Goal: Information Seeking & Learning: Learn about a topic

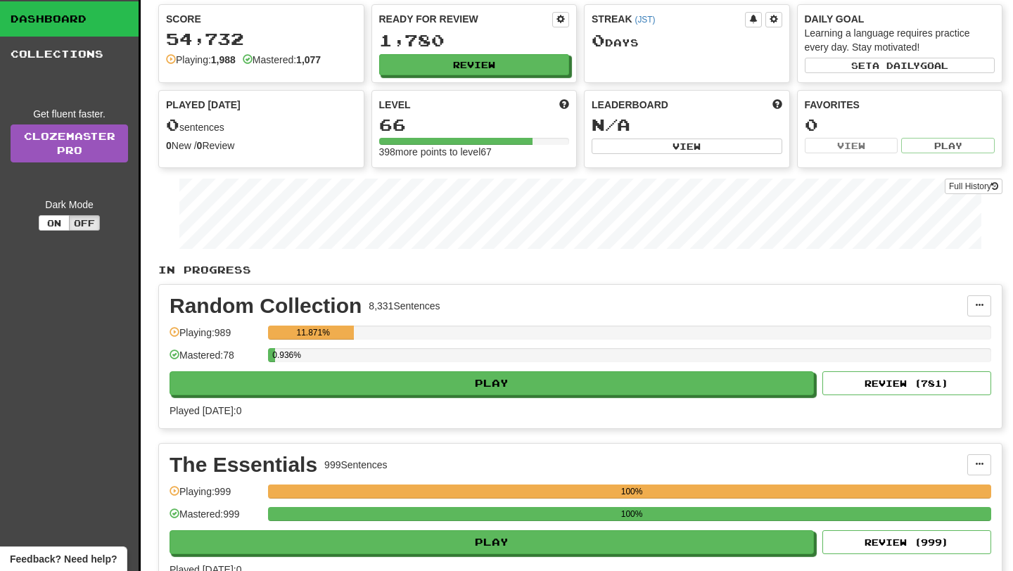
scroll to position [76, 0]
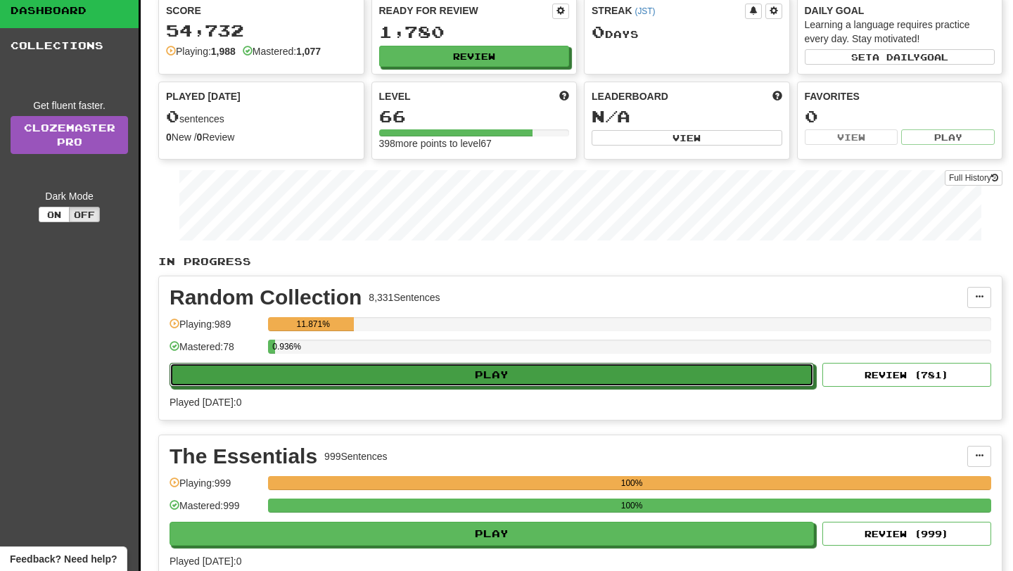
click at [478, 376] on button "Play" at bounding box center [491, 375] width 644 height 24
select select "**"
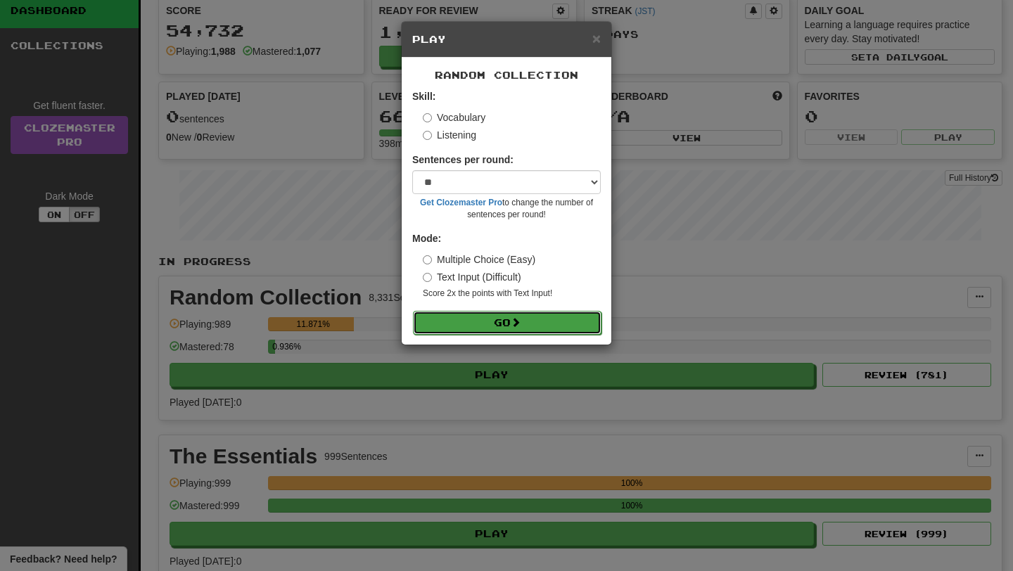
click at [503, 317] on button "Go" at bounding box center [507, 323] width 188 height 24
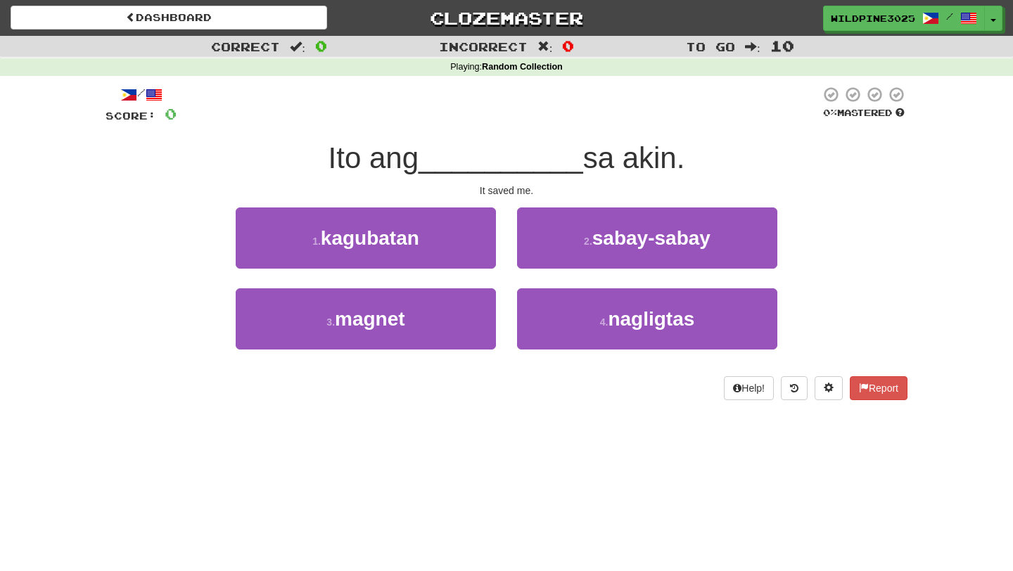
click at [608, 200] on div "/ Score: 0 0 % Mastered Ito ang __________ sa akin. It saved me. 1 . kagubatan …" at bounding box center [506, 243] width 802 height 314
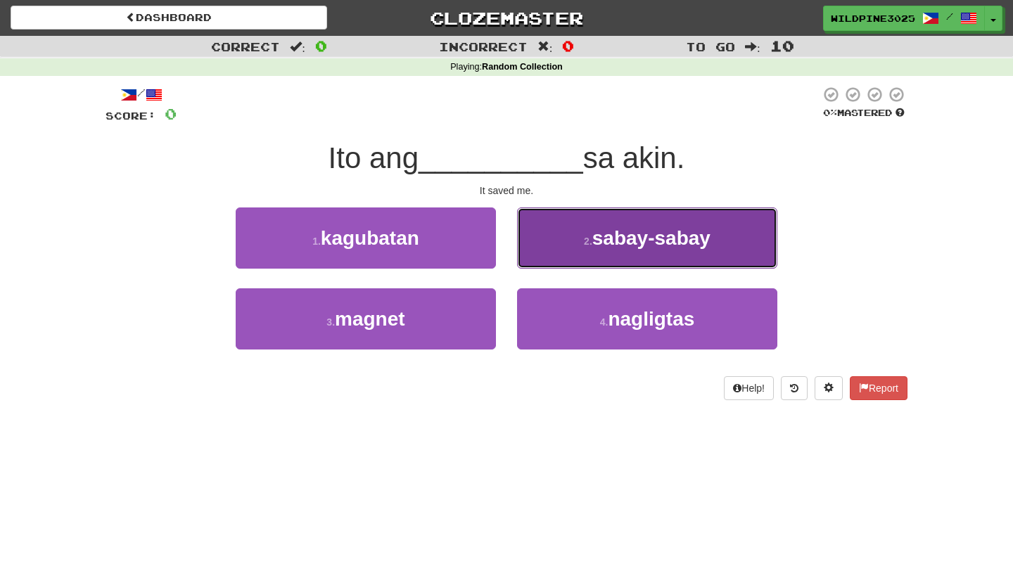
click at [608, 227] on span "sabay-sabay" at bounding box center [651, 238] width 118 height 22
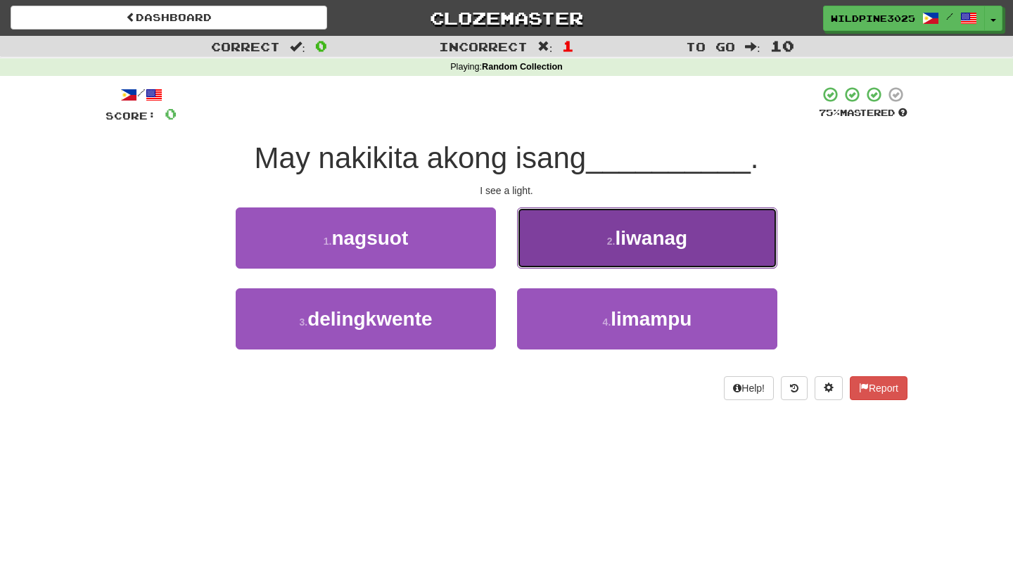
click at [567, 230] on button "2 . liwanag" at bounding box center [647, 237] width 260 height 61
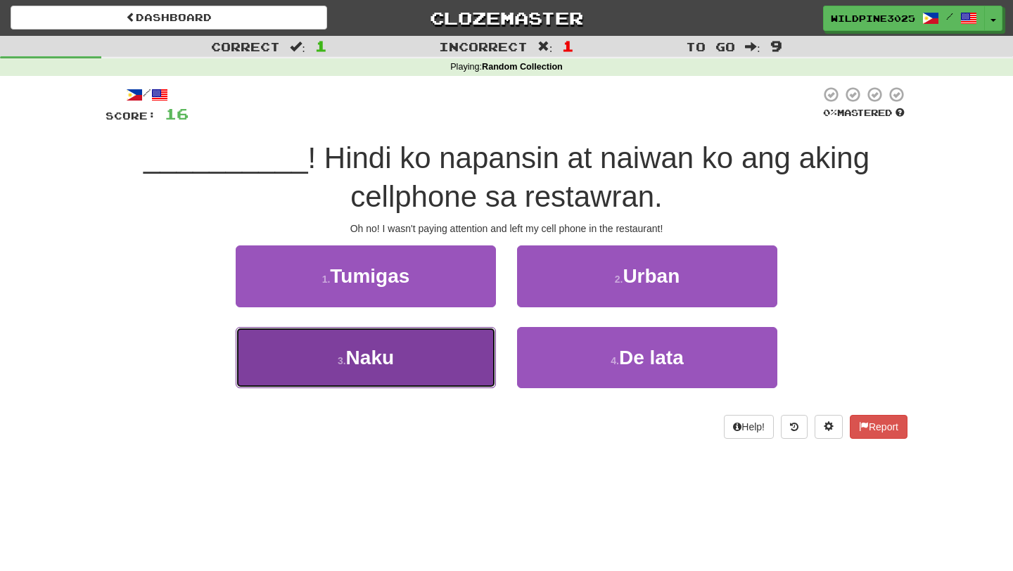
click at [432, 385] on button "3 . Naku" at bounding box center [366, 357] width 260 height 61
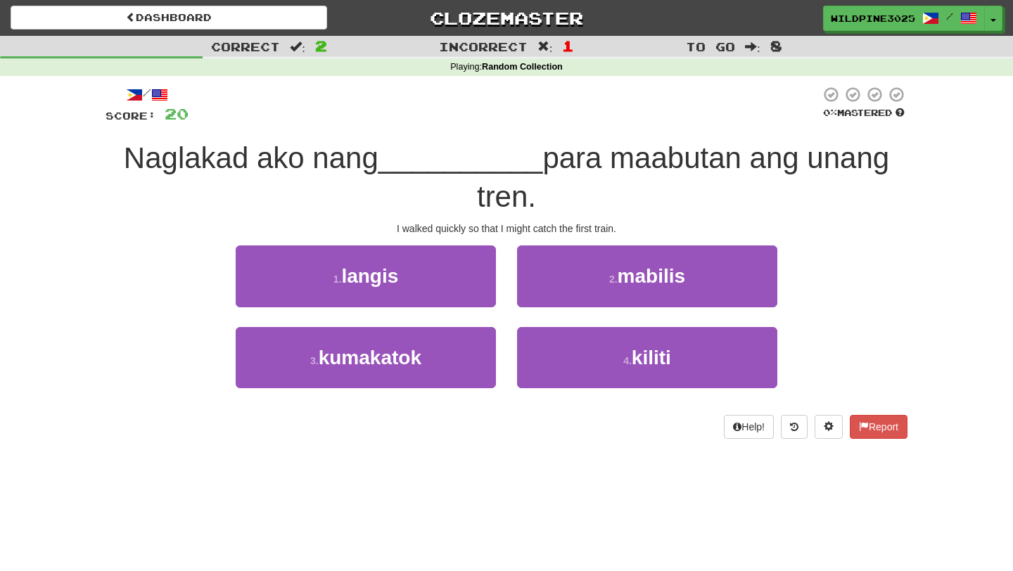
click at [553, 307] on div "2 . mabilis" at bounding box center [646, 285] width 281 height 81
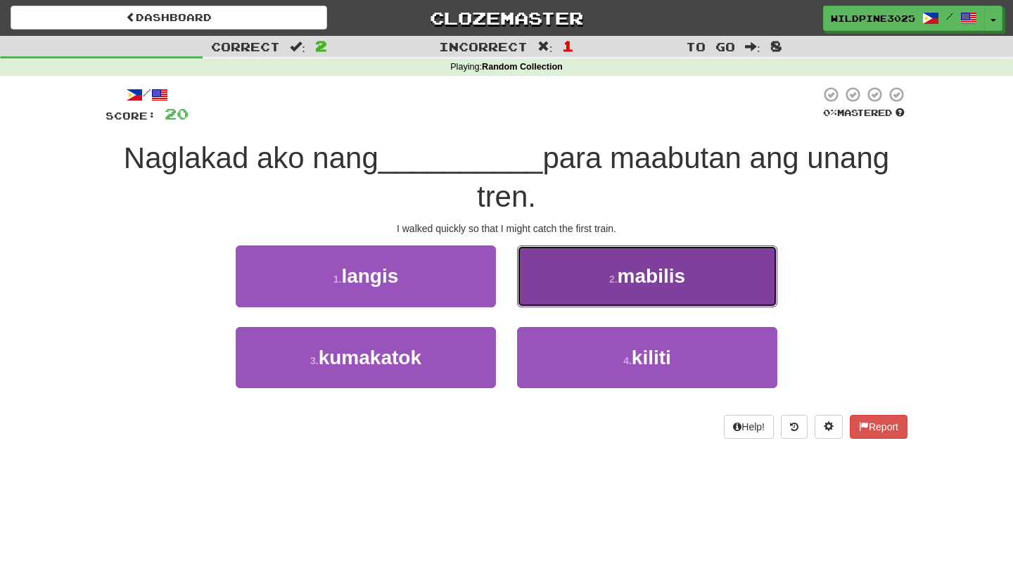
click at [557, 290] on button "2 . mabilis" at bounding box center [647, 275] width 260 height 61
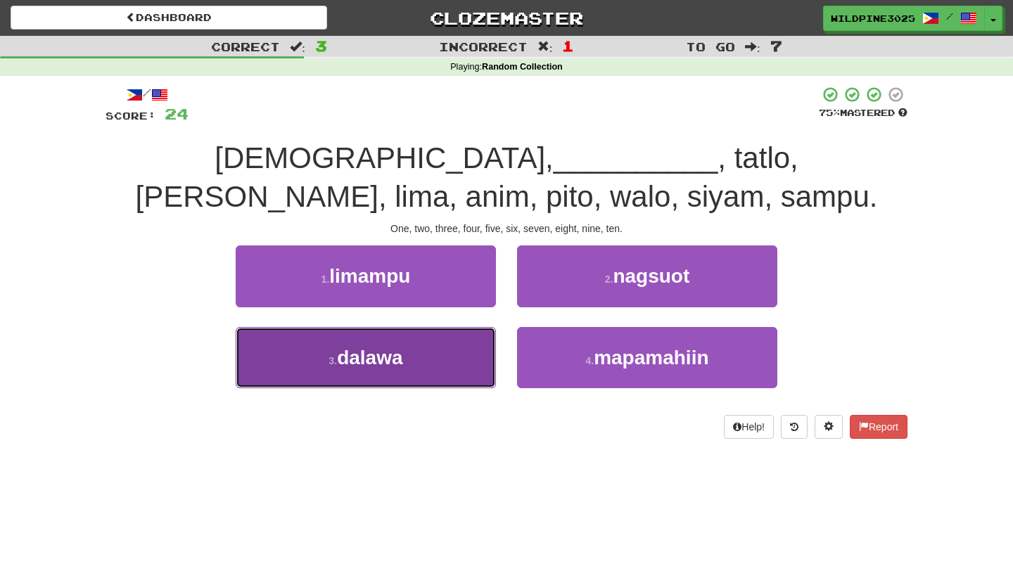
click at [461, 360] on button "3 . dalawa" at bounding box center [366, 357] width 260 height 61
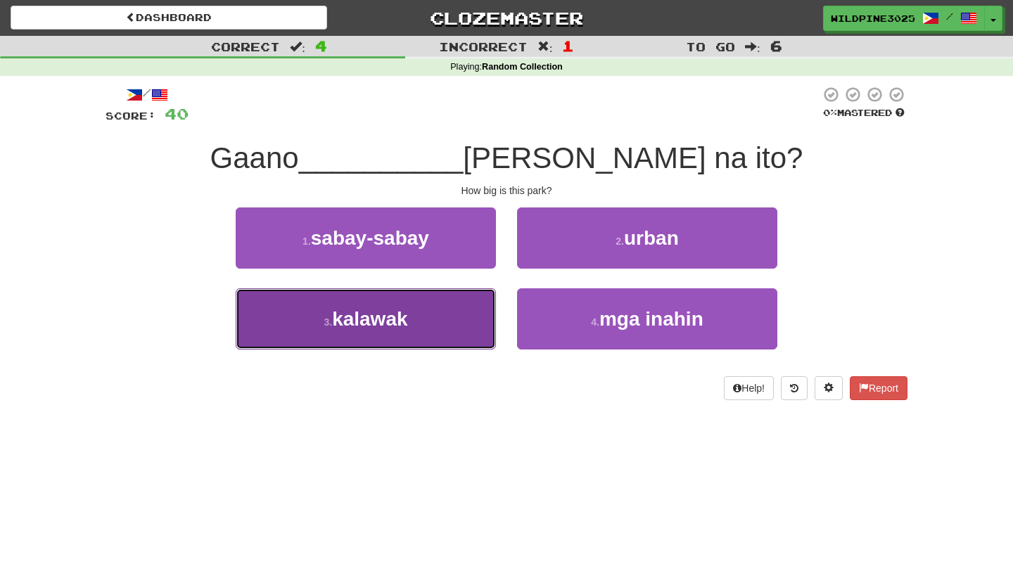
click at [470, 332] on button "3 . kalawak" at bounding box center [366, 318] width 260 height 61
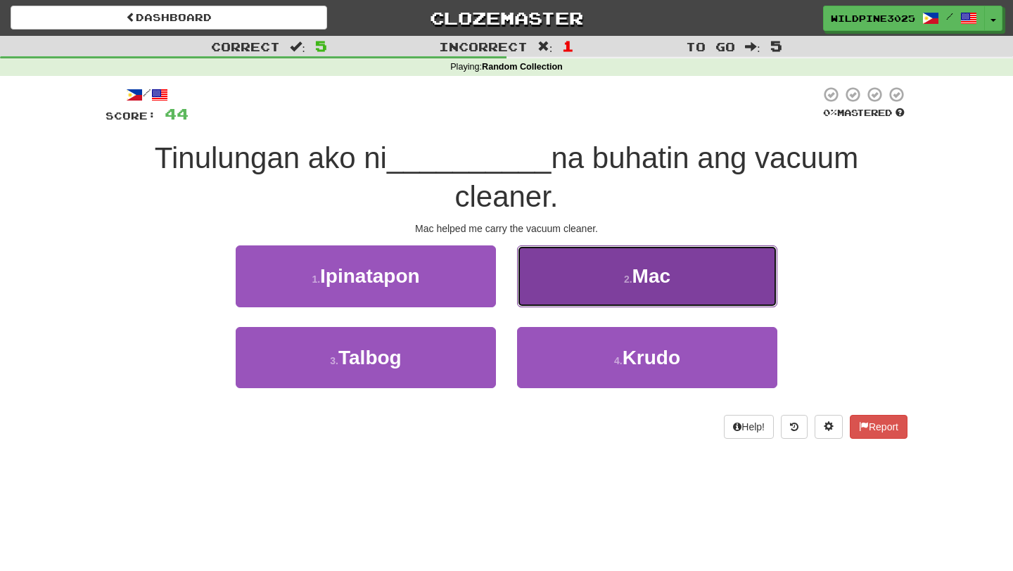
click at [560, 290] on button "2 . Mac" at bounding box center [647, 275] width 260 height 61
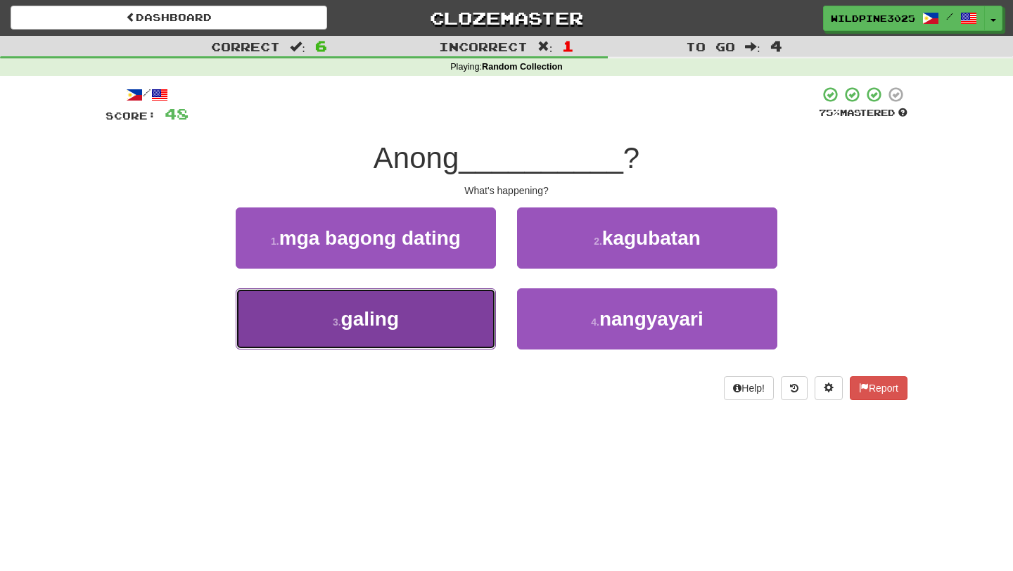
click at [452, 333] on button "3 . galing" at bounding box center [366, 318] width 260 height 61
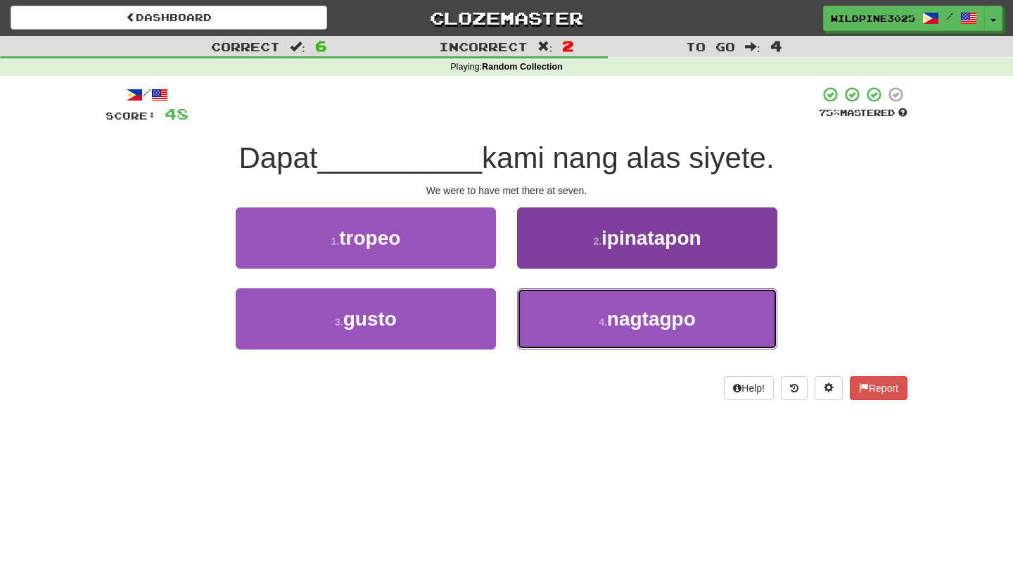
click at [613, 309] on span "nagtagpo" at bounding box center [651, 319] width 89 height 22
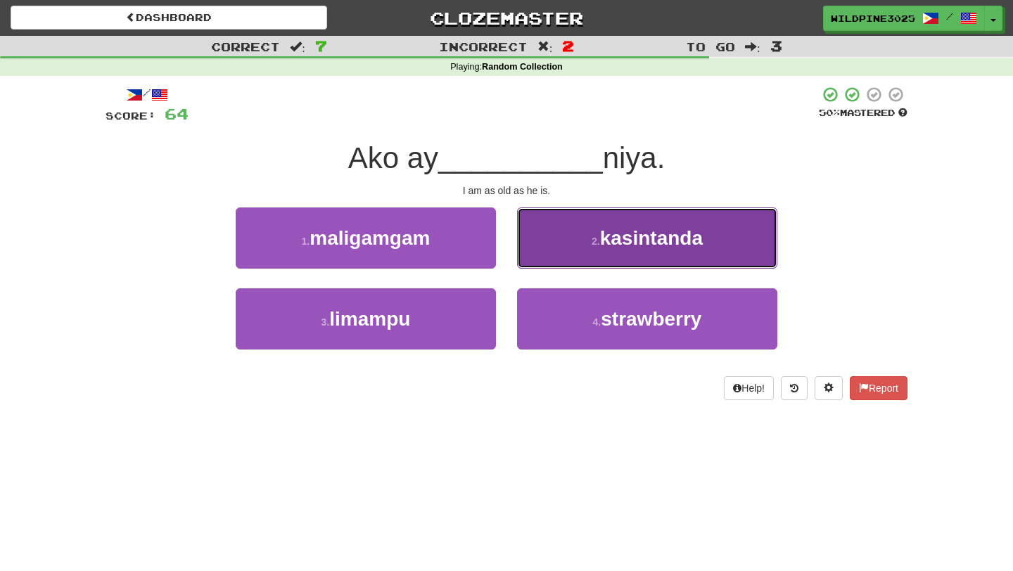
click at [646, 243] on span "kasintanda" at bounding box center [651, 238] width 103 height 22
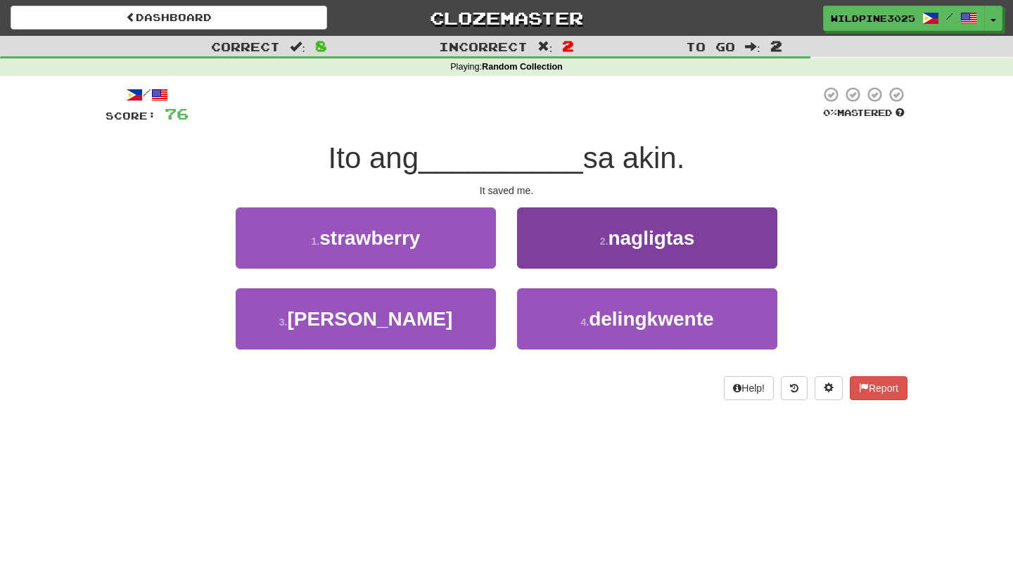
click at [586, 254] on button "2 . nagligtas" at bounding box center [647, 237] width 260 height 61
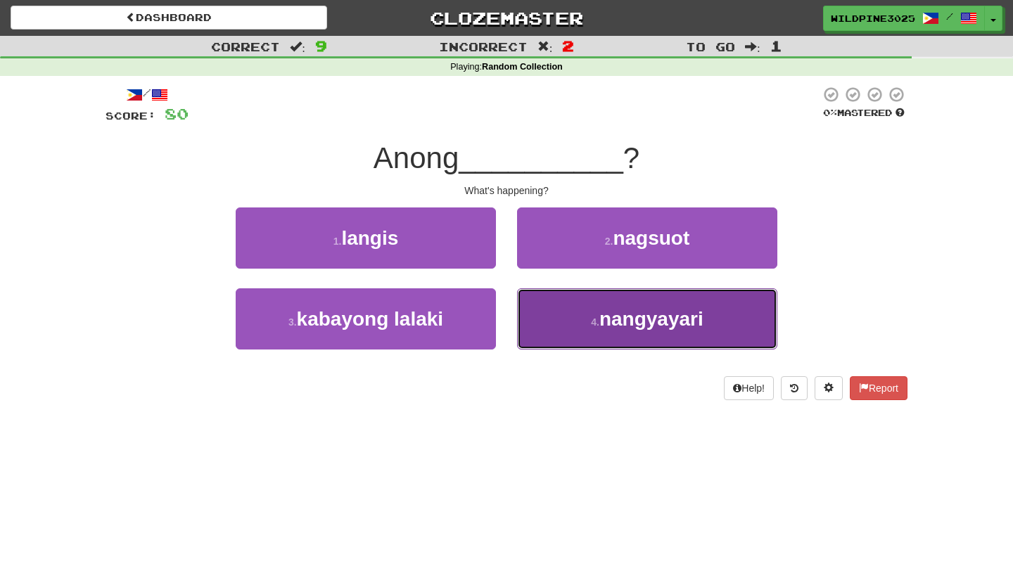
click at [567, 308] on button "4 . nangyayari" at bounding box center [647, 318] width 260 height 61
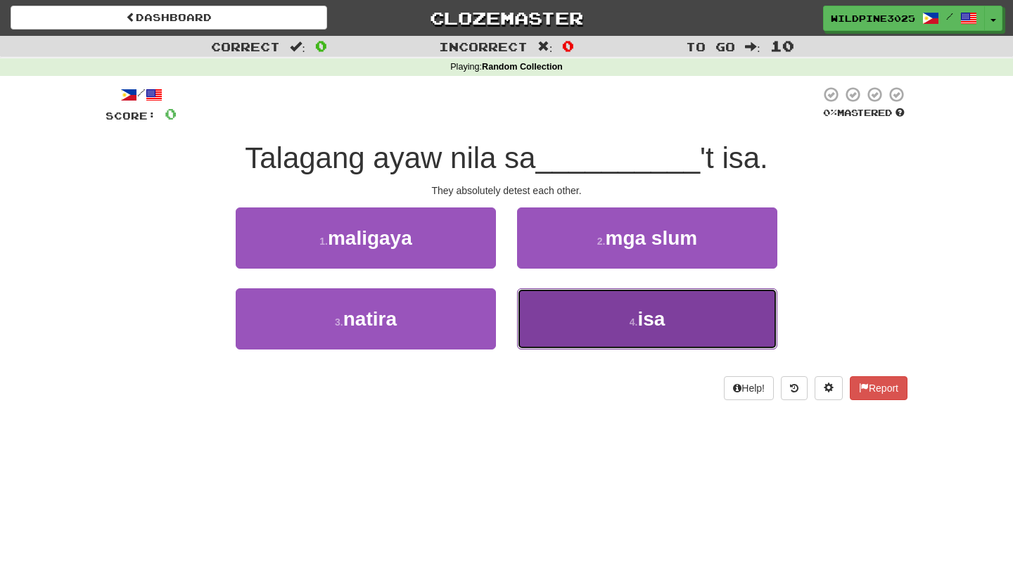
click at [596, 319] on button "4 . isa" at bounding box center [647, 318] width 260 height 61
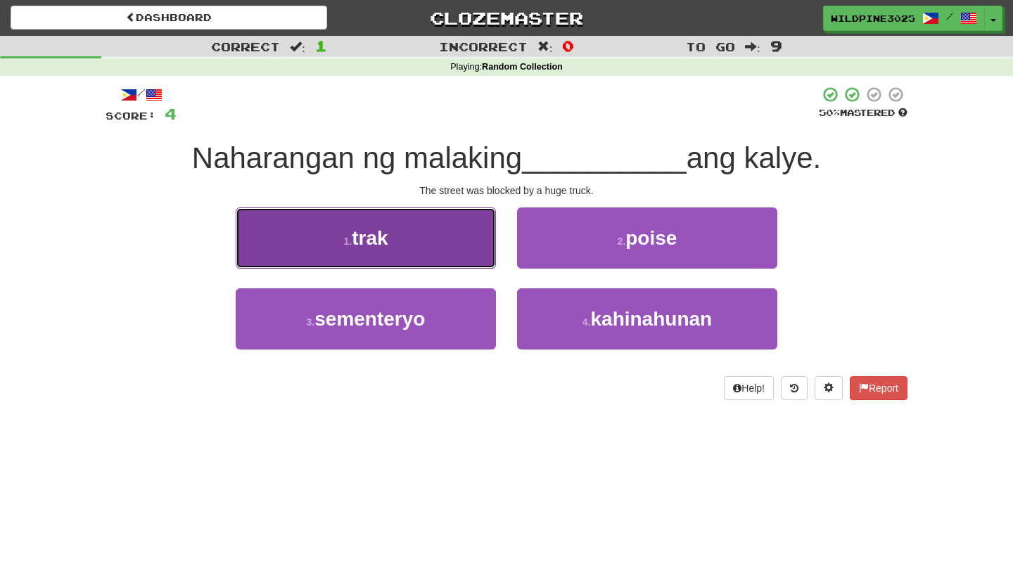
click at [440, 248] on button "1 . trak" at bounding box center [366, 237] width 260 height 61
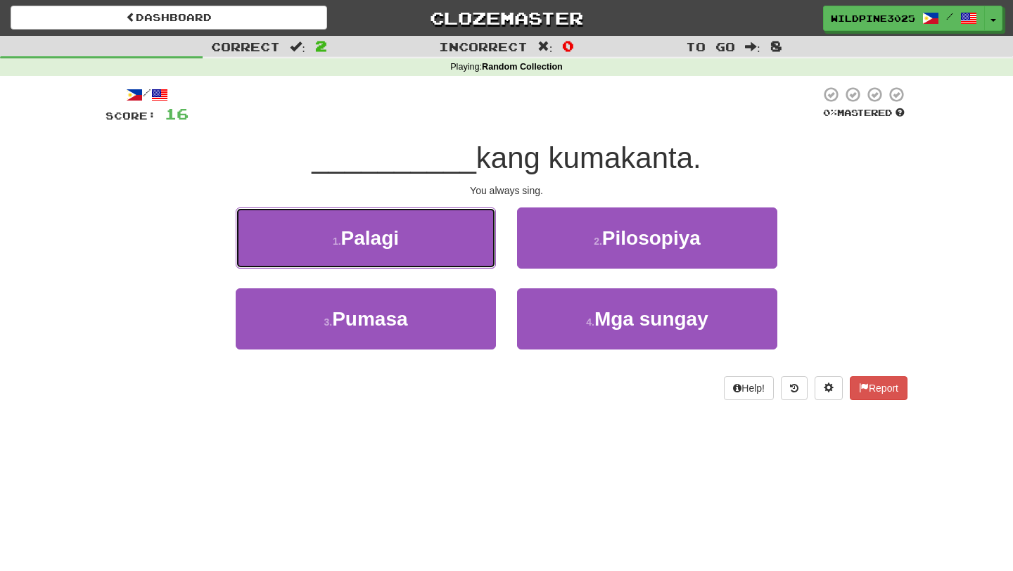
click at [440, 248] on button "1 . Palagi" at bounding box center [366, 237] width 260 height 61
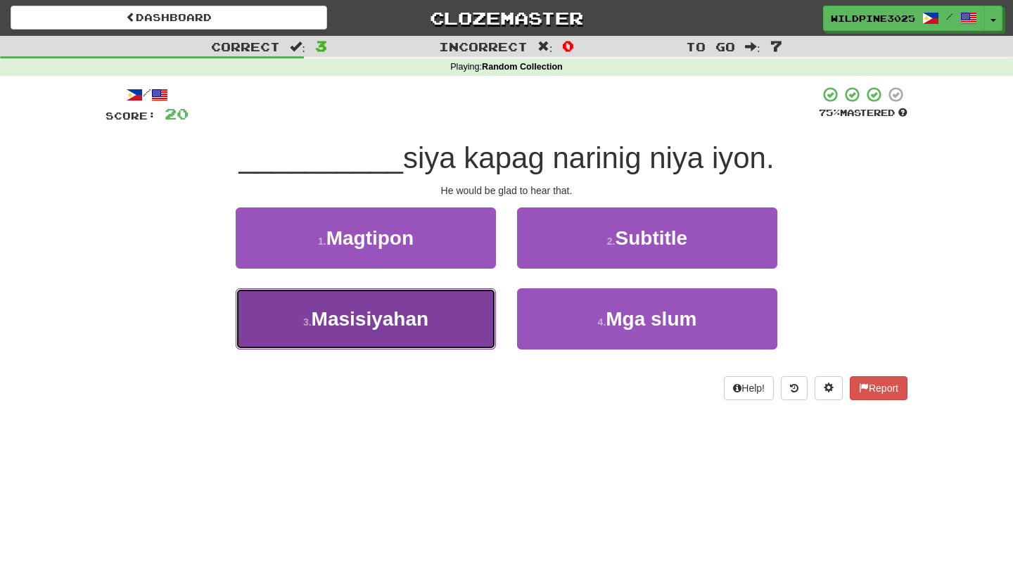
click at [419, 336] on button "3 . Masisiyahan" at bounding box center [366, 318] width 260 height 61
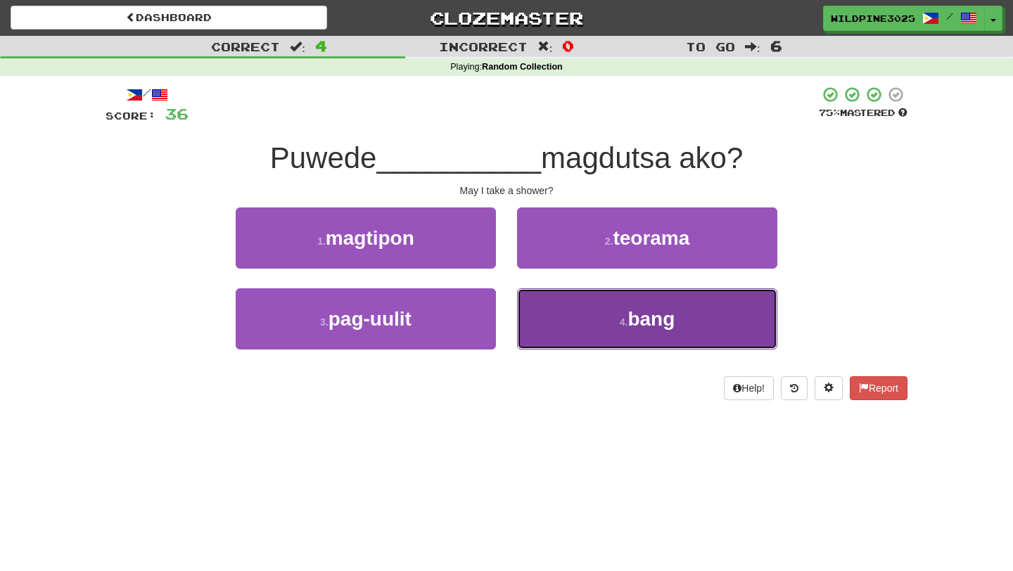
click at [603, 333] on button "4 . bang" at bounding box center [647, 318] width 260 height 61
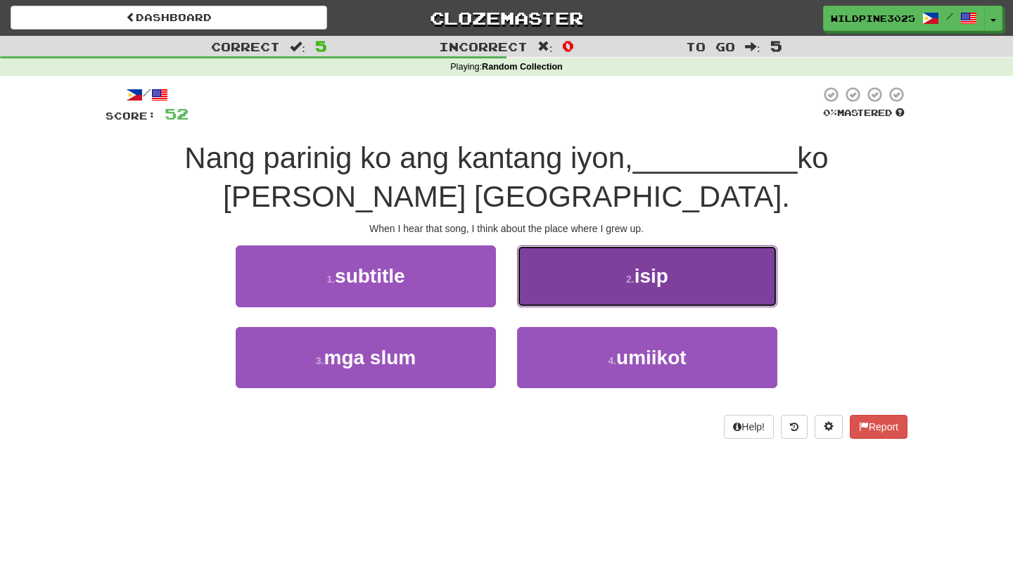
click at [600, 289] on button "2 . isip" at bounding box center [647, 275] width 260 height 61
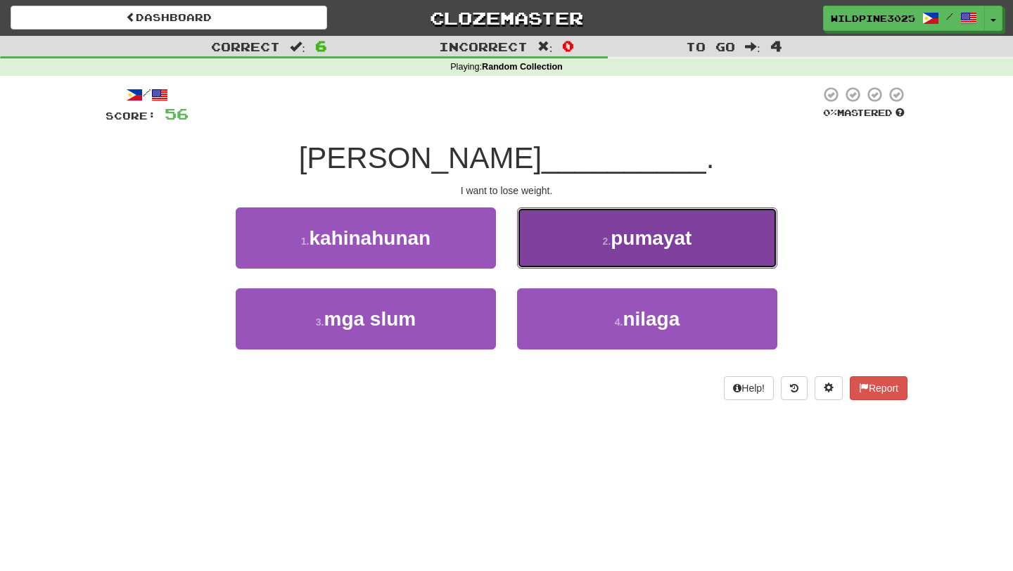
click at [603, 262] on button "2 . pumayat" at bounding box center [647, 237] width 260 height 61
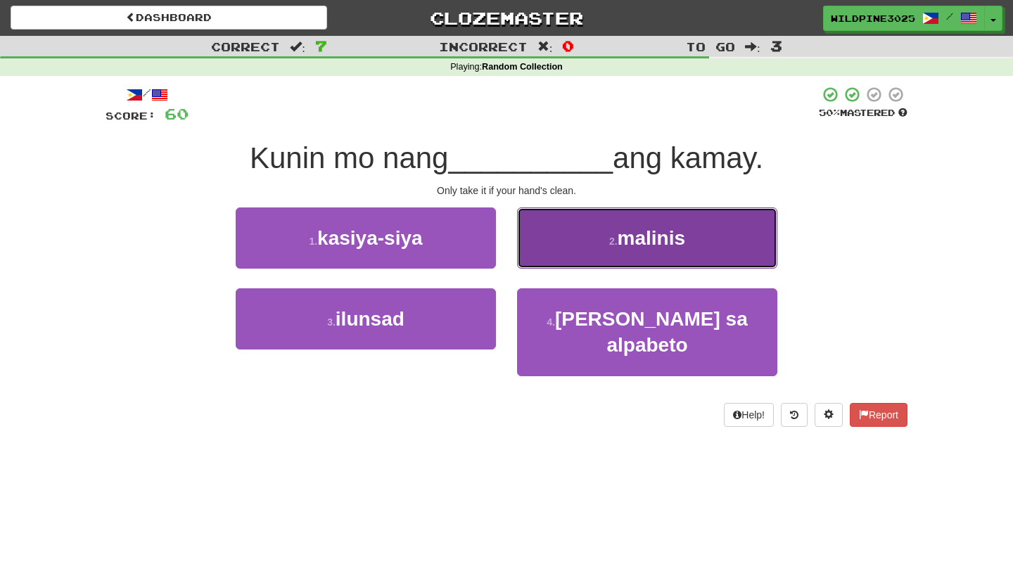
click at [592, 250] on button "2 . malinis" at bounding box center [647, 237] width 260 height 61
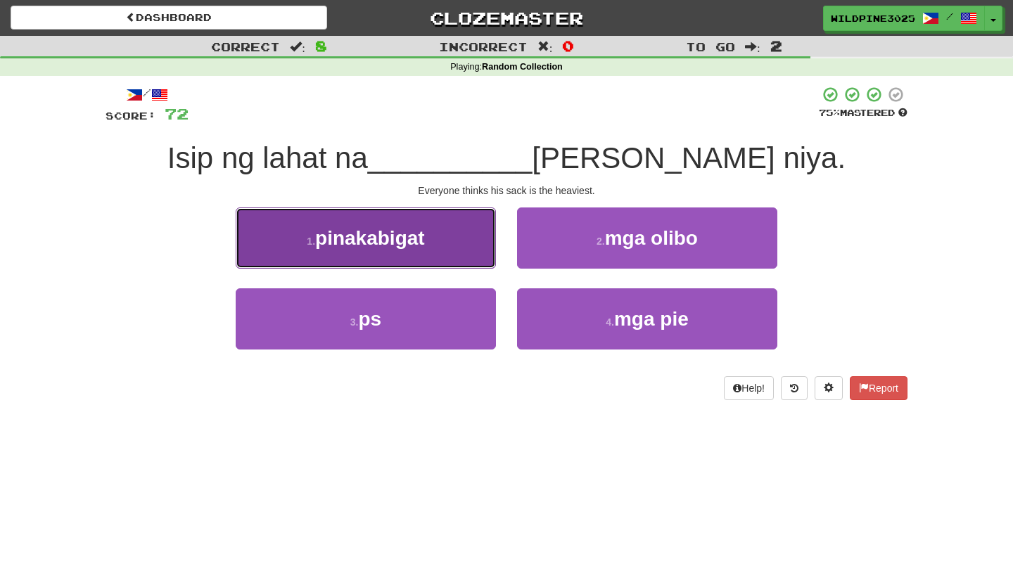
click at [467, 264] on button "1 . pinakabigat" at bounding box center [366, 237] width 260 height 61
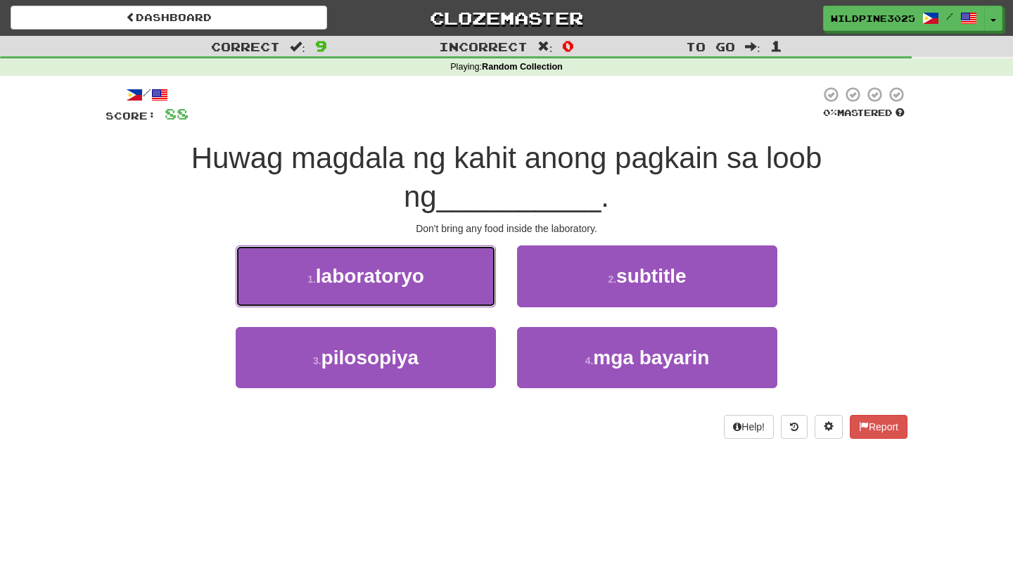
click at [467, 264] on button "1 . laboratoryo" at bounding box center [366, 275] width 260 height 61
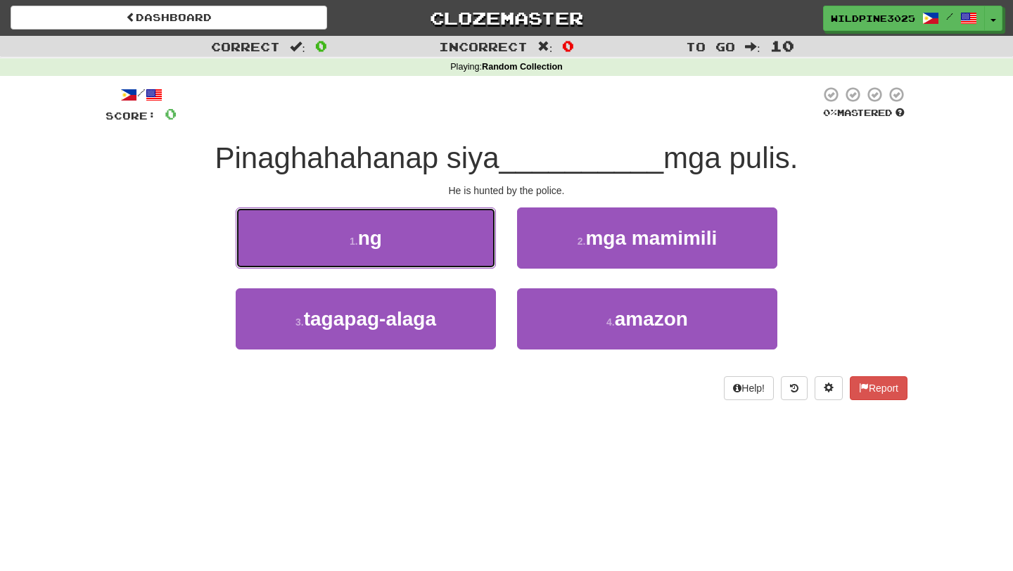
click at [467, 264] on button "1 . ng" at bounding box center [366, 237] width 260 height 61
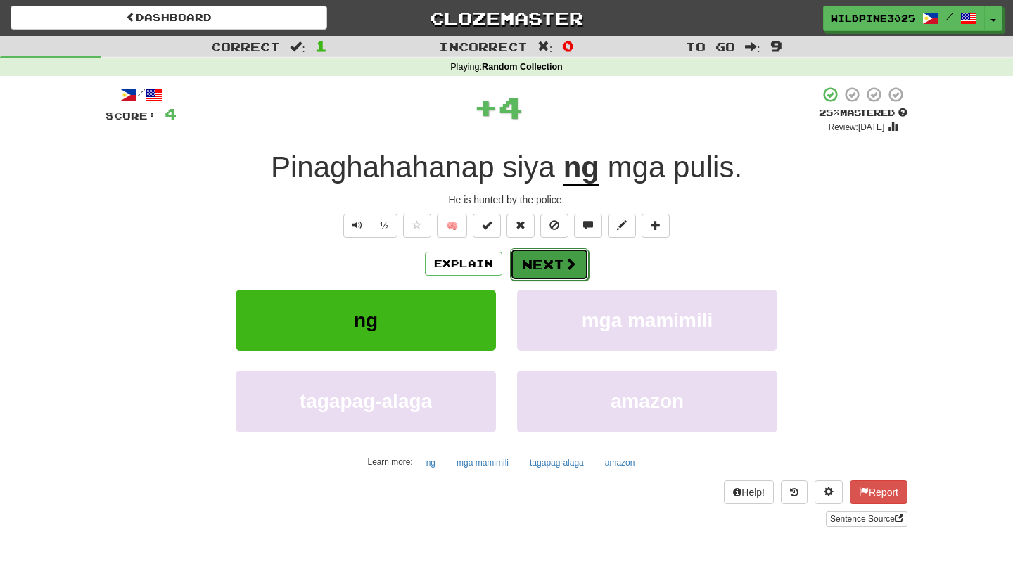
click at [551, 267] on button "Next" at bounding box center [549, 264] width 79 height 32
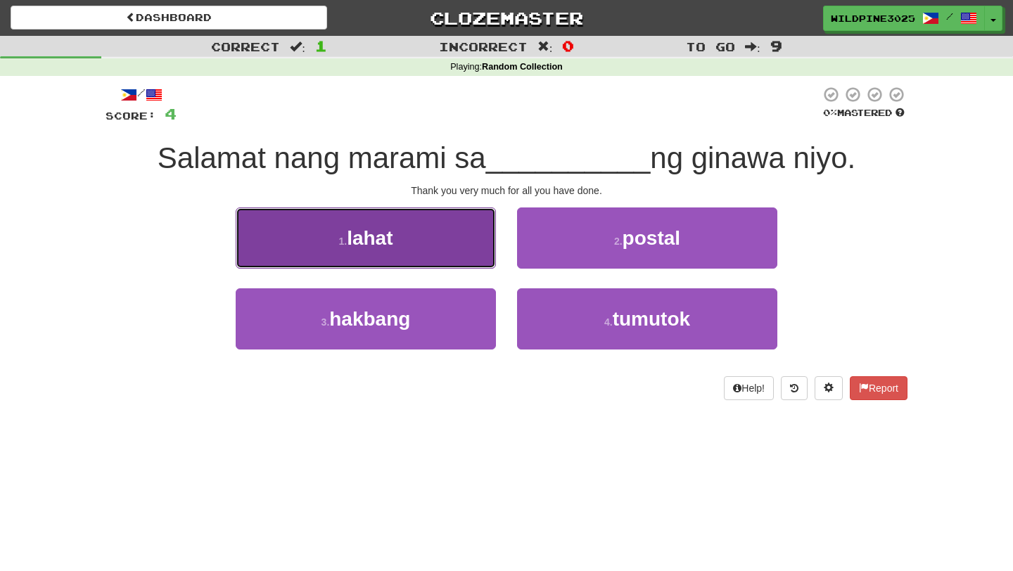
click at [374, 252] on button "1 . lahat" at bounding box center [366, 237] width 260 height 61
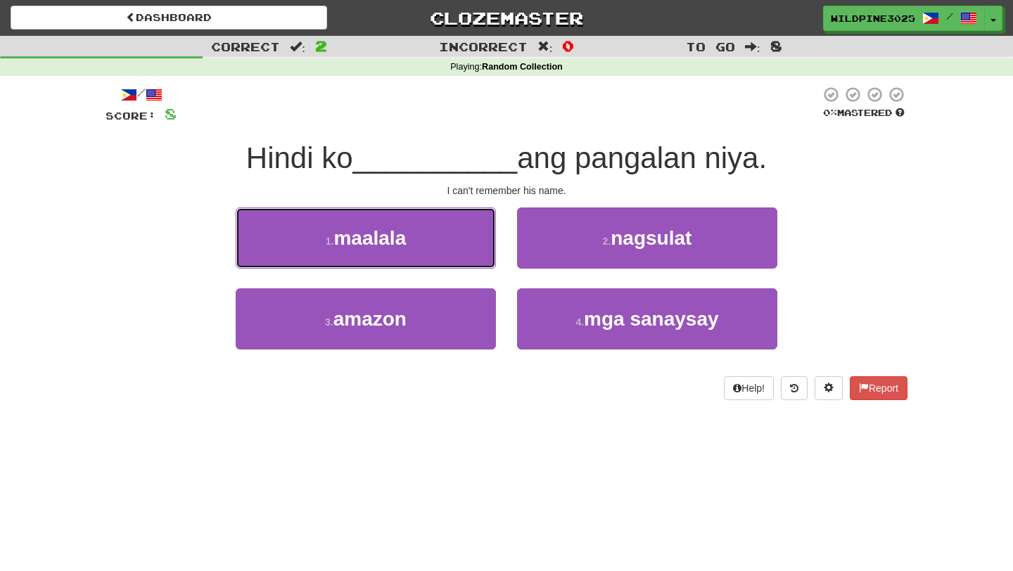
click at [374, 252] on button "1 . maalala" at bounding box center [366, 237] width 260 height 61
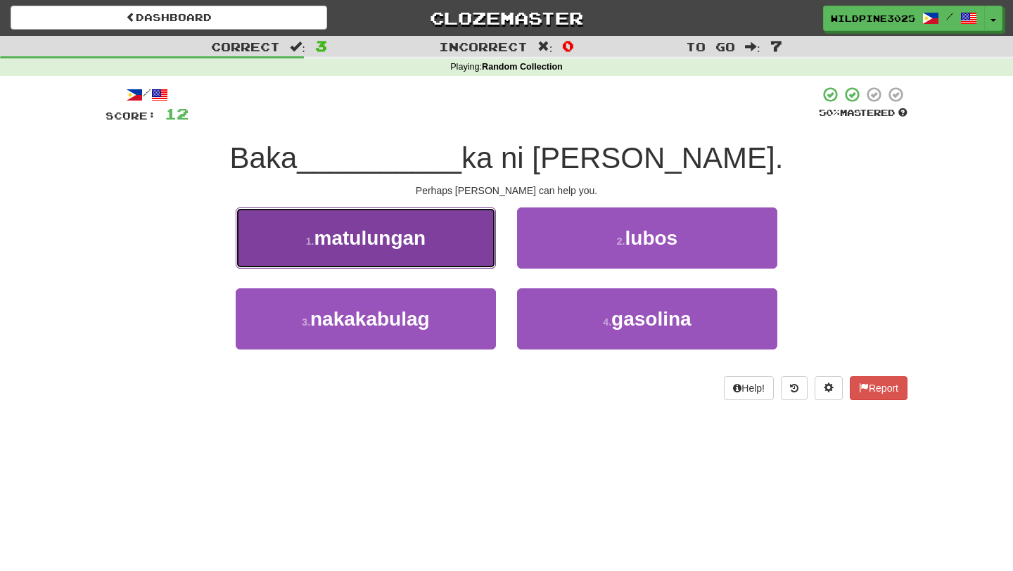
click at [445, 255] on button "1 . matulungan" at bounding box center [366, 237] width 260 height 61
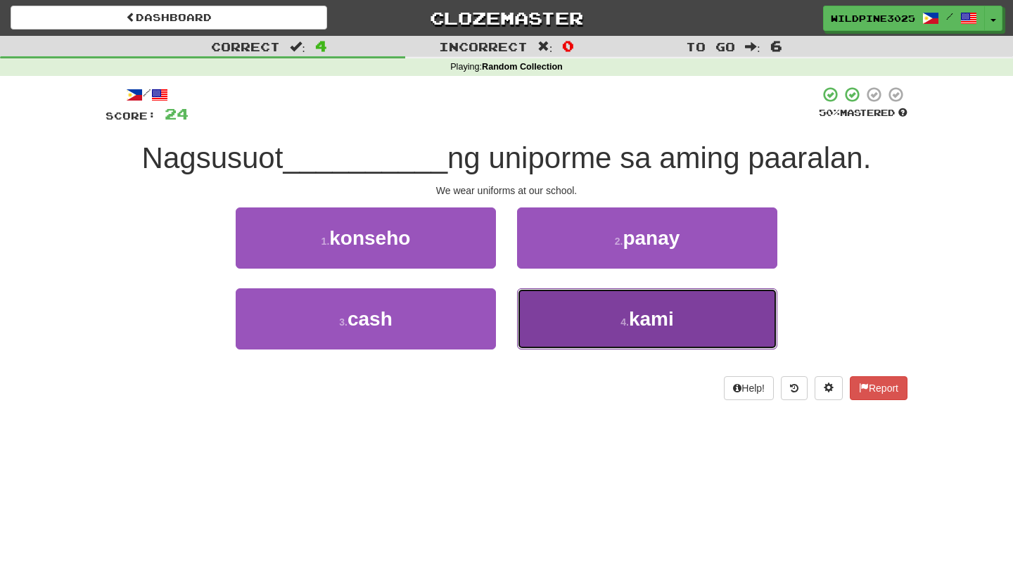
click at [568, 315] on button "4 . kami" at bounding box center [647, 318] width 260 height 61
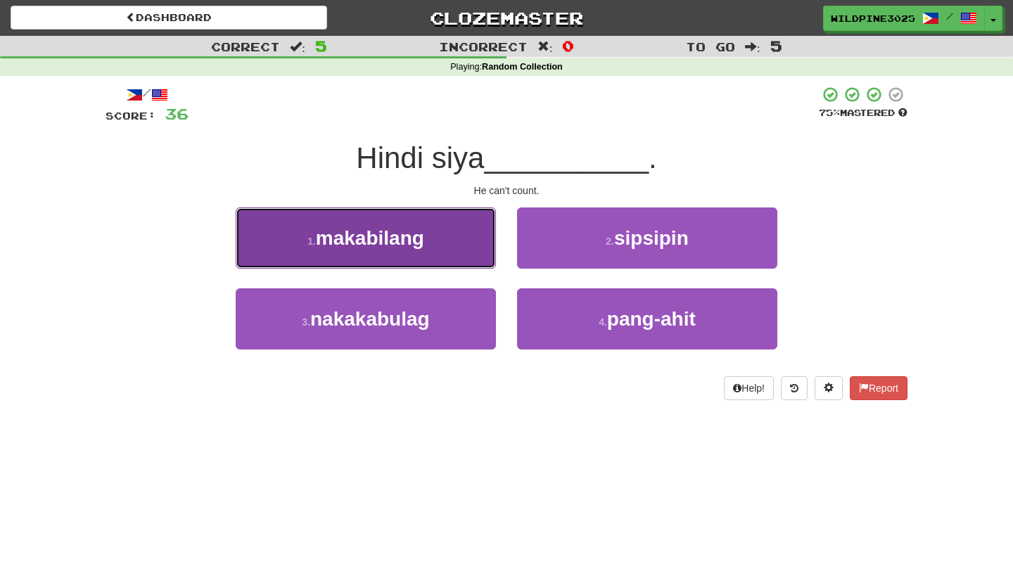
click at [459, 256] on button "1 . makabilang" at bounding box center [366, 237] width 260 height 61
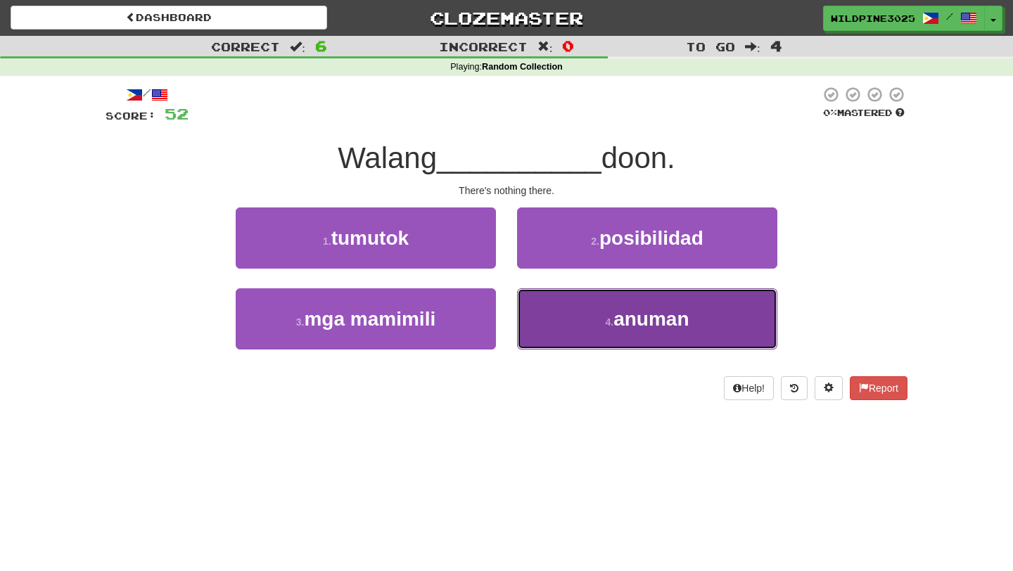
click at [582, 312] on button "4 . anuman" at bounding box center [647, 318] width 260 height 61
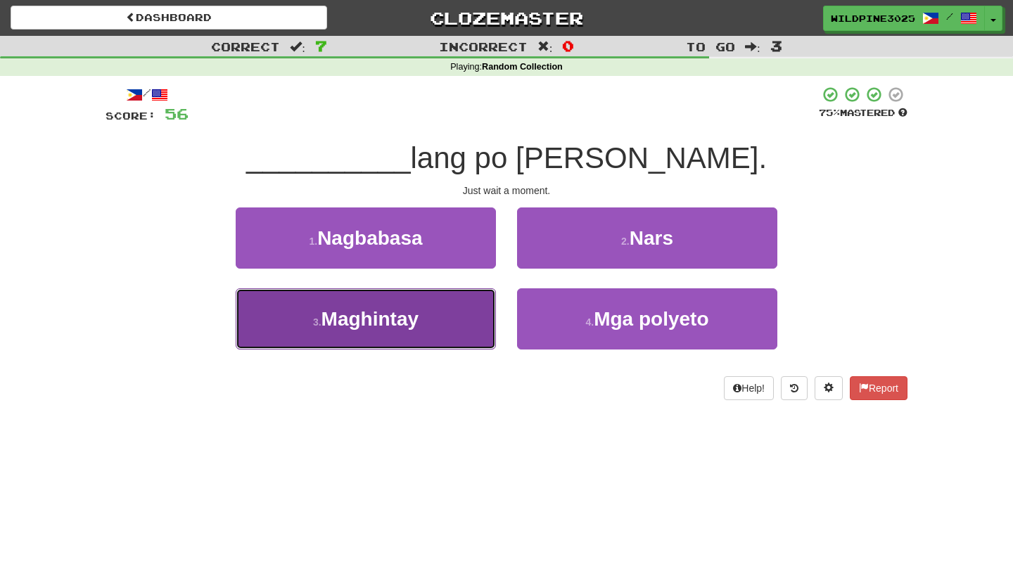
click at [434, 333] on button "3 . Maghintay" at bounding box center [366, 318] width 260 height 61
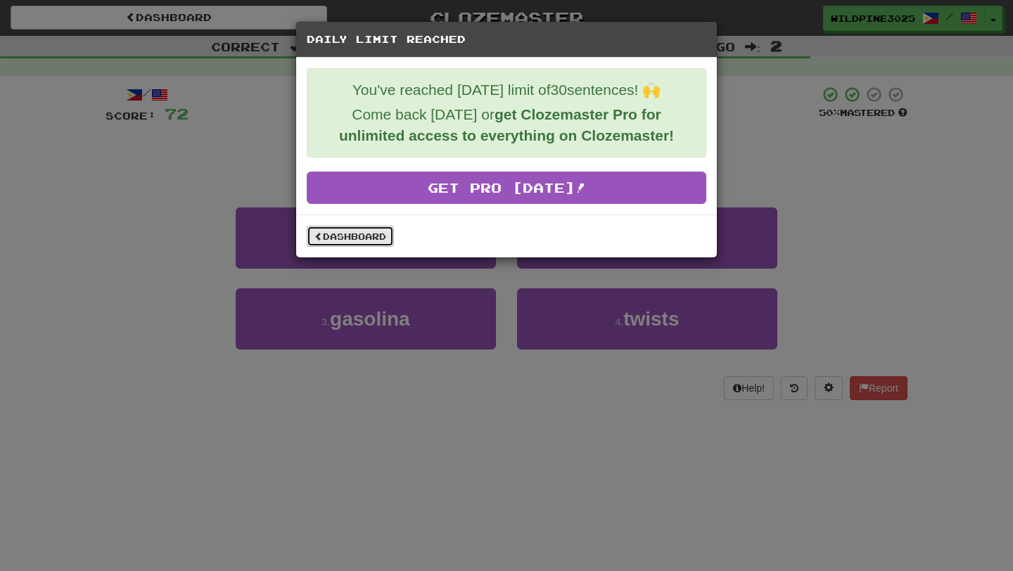
click at [348, 245] on link "Dashboard" at bounding box center [350, 236] width 87 height 21
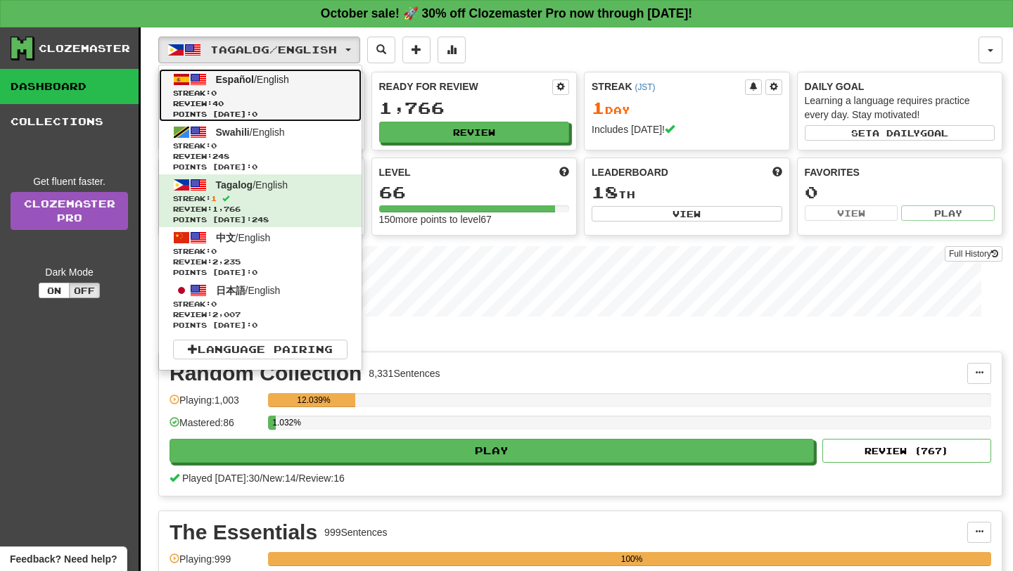
click at [281, 100] on span "Review: 40" at bounding box center [260, 103] width 174 height 11
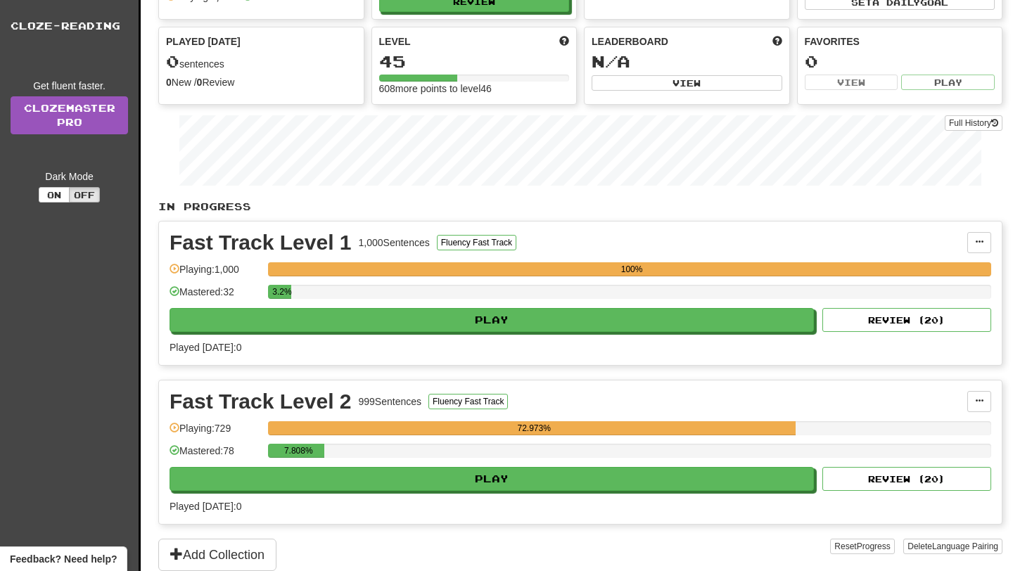
scroll to position [210, 0]
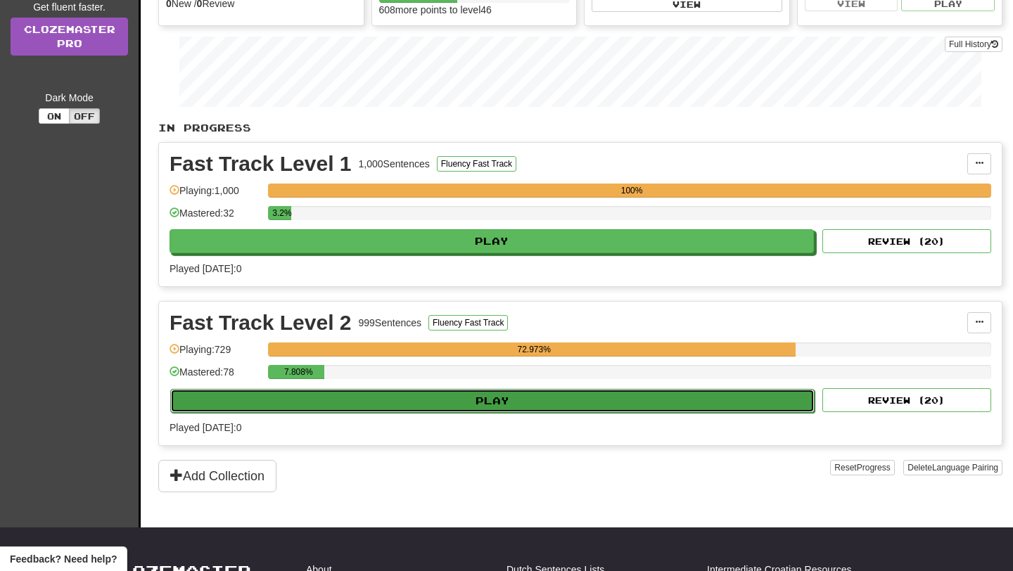
click at [408, 406] on button "Play" at bounding box center [492, 401] width 644 height 24
select select "**"
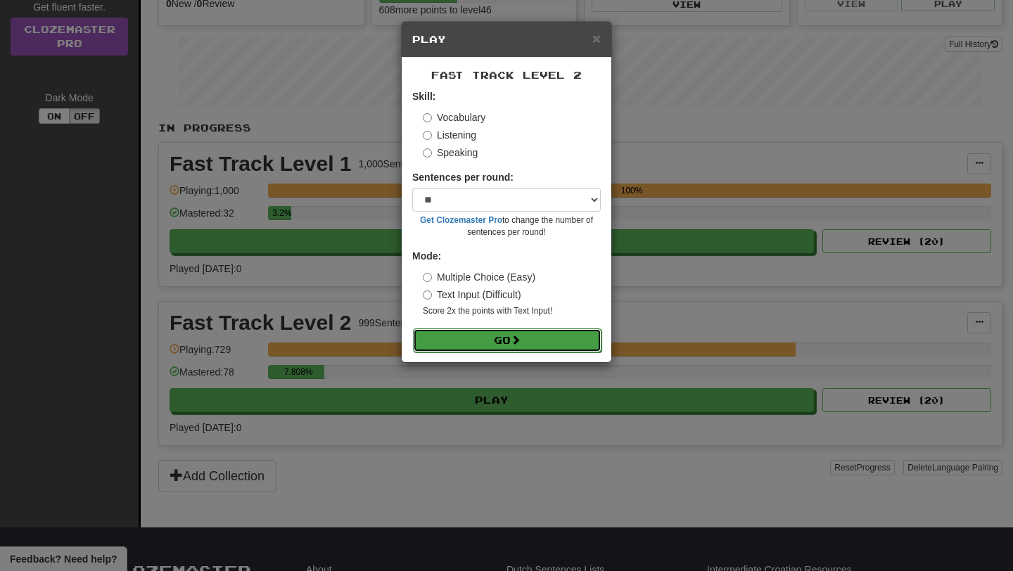
click at [483, 332] on button "Go" at bounding box center [507, 340] width 188 height 24
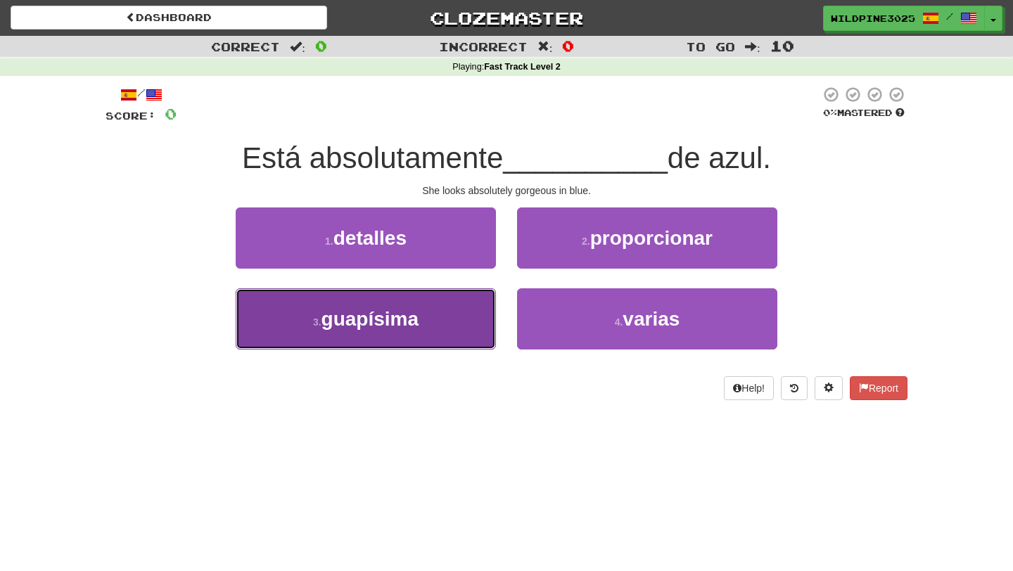
click at [477, 336] on button "3 . guapísima" at bounding box center [366, 318] width 260 height 61
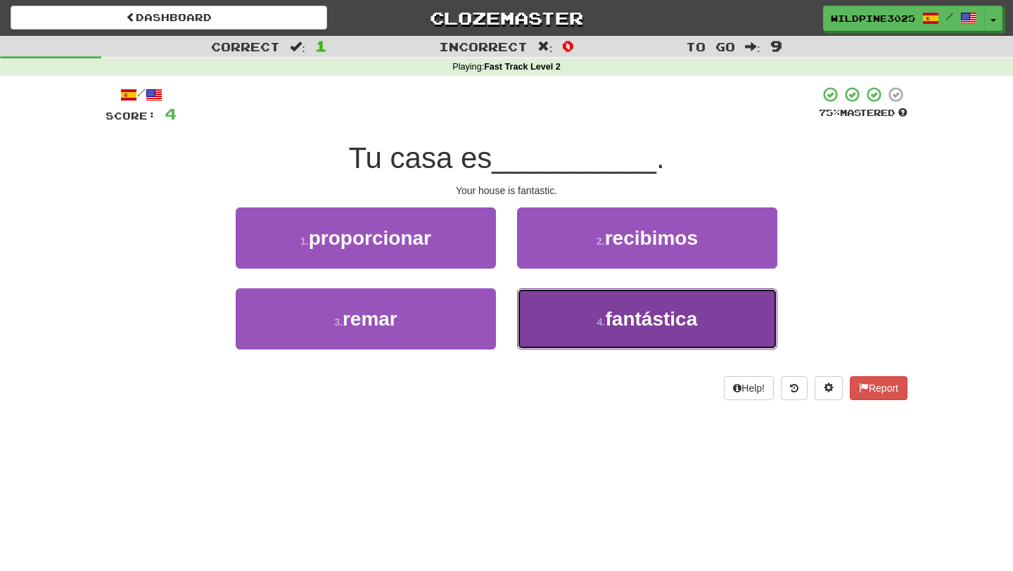
click at [567, 332] on button "4 . fantástica" at bounding box center [647, 318] width 260 height 61
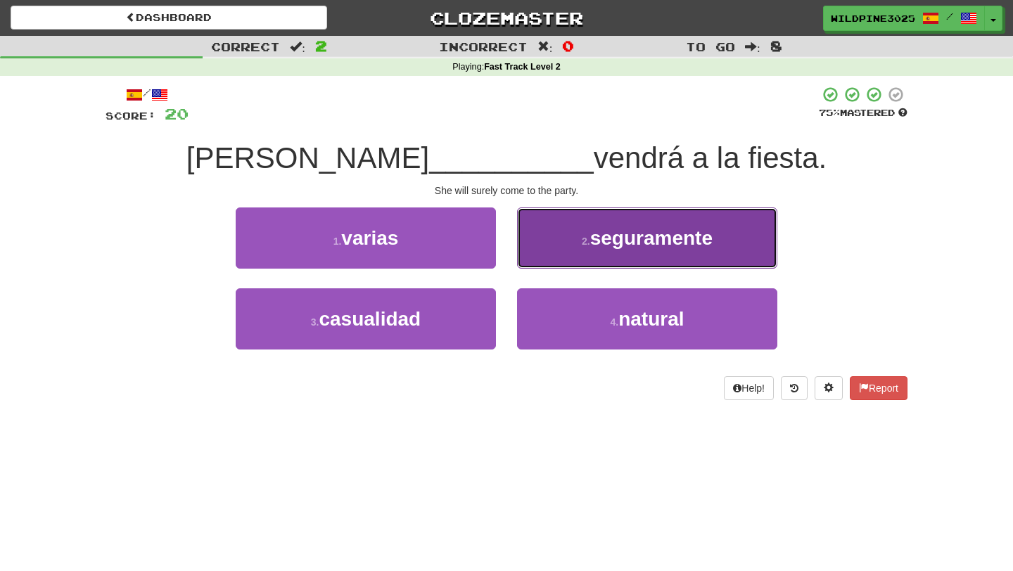
click at [561, 263] on button "2 . seguramente" at bounding box center [647, 237] width 260 height 61
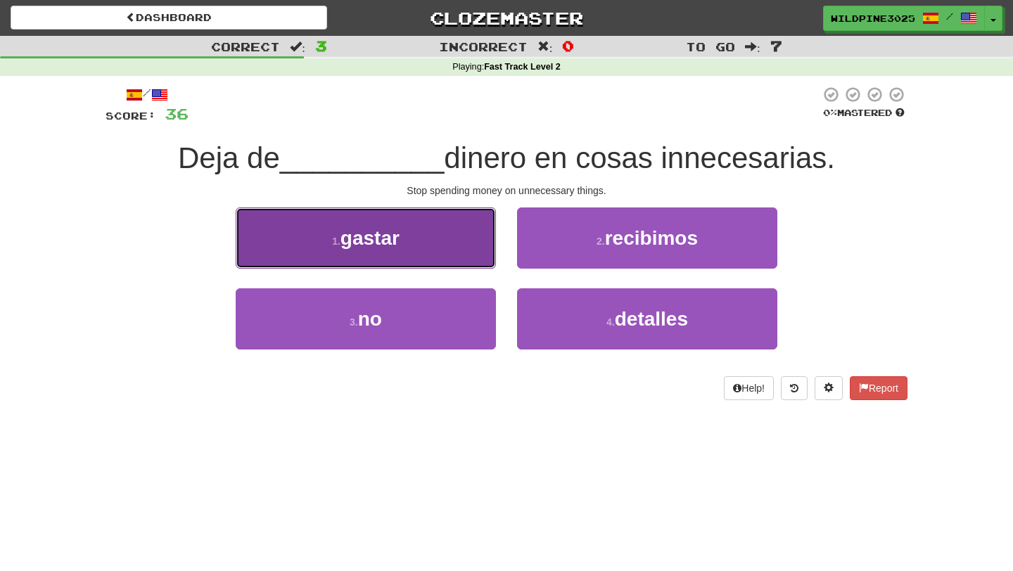
click at [422, 238] on button "1 . gastar" at bounding box center [366, 237] width 260 height 61
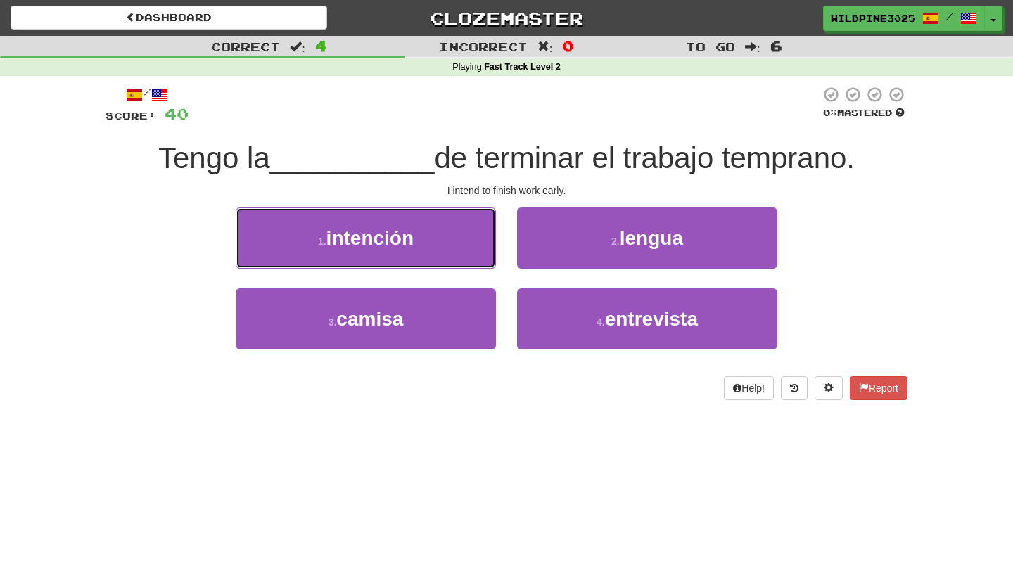
click at [422, 238] on button "1 . intención" at bounding box center [366, 237] width 260 height 61
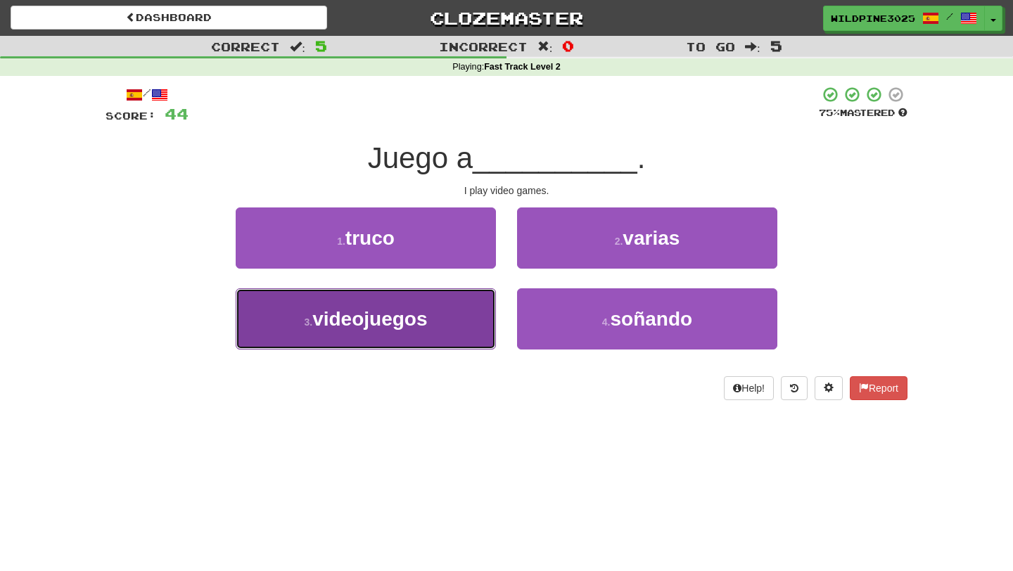
click at [440, 321] on button "3 . videojuegos" at bounding box center [366, 318] width 260 height 61
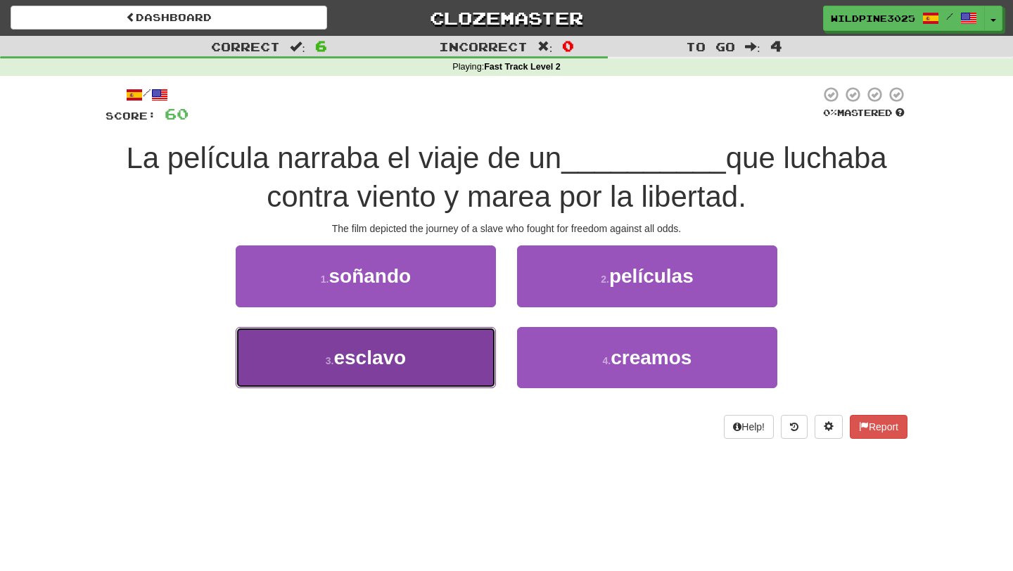
click at [432, 364] on button "3 . esclavo" at bounding box center [366, 357] width 260 height 61
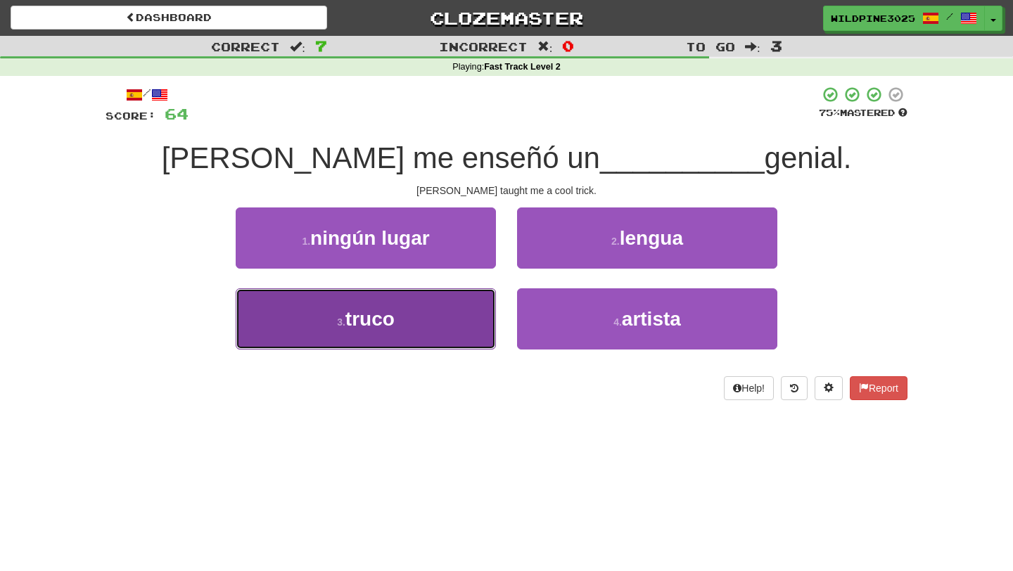
click at [448, 332] on button "3 . truco" at bounding box center [366, 318] width 260 height 61
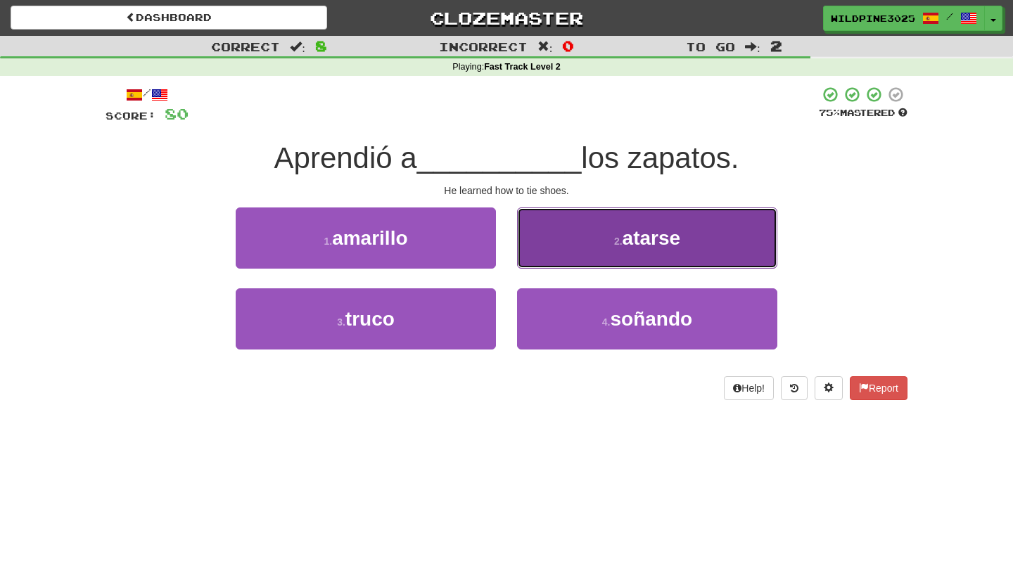
click at [574, 250] on button "2 . atarse" at bounding box center [647, 237] width 260 height 61
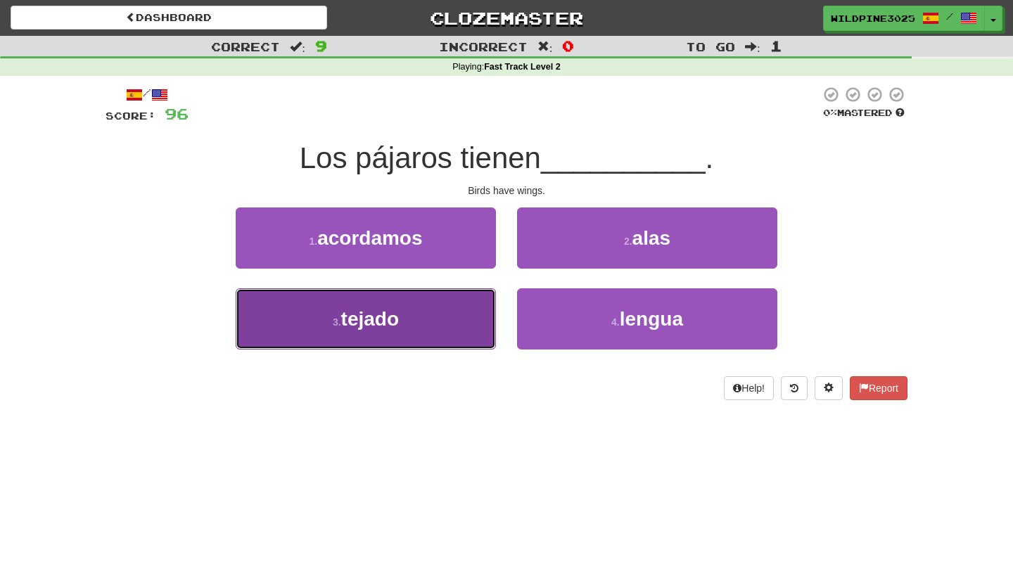
click at [451, 338] on button "3 . tejado" at bounding box center [366, 318] width 260 height 61
click at [424, 329] on button "3 . alas" at bounding box center [366, 318] width 260 height 61
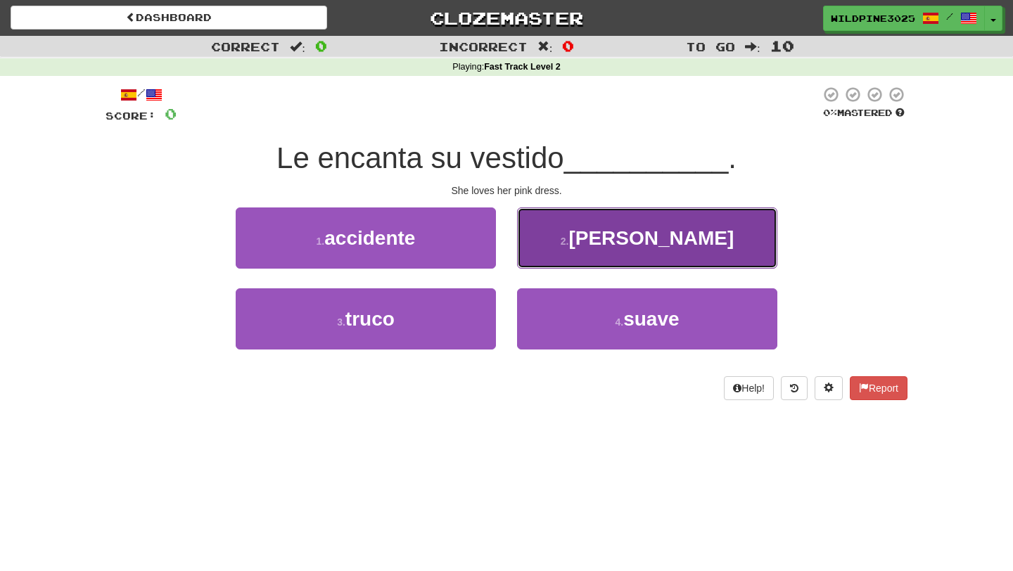
click at [570, 237] on button "2 . rosa" at bounding box center [647, 237] width 260 height 61
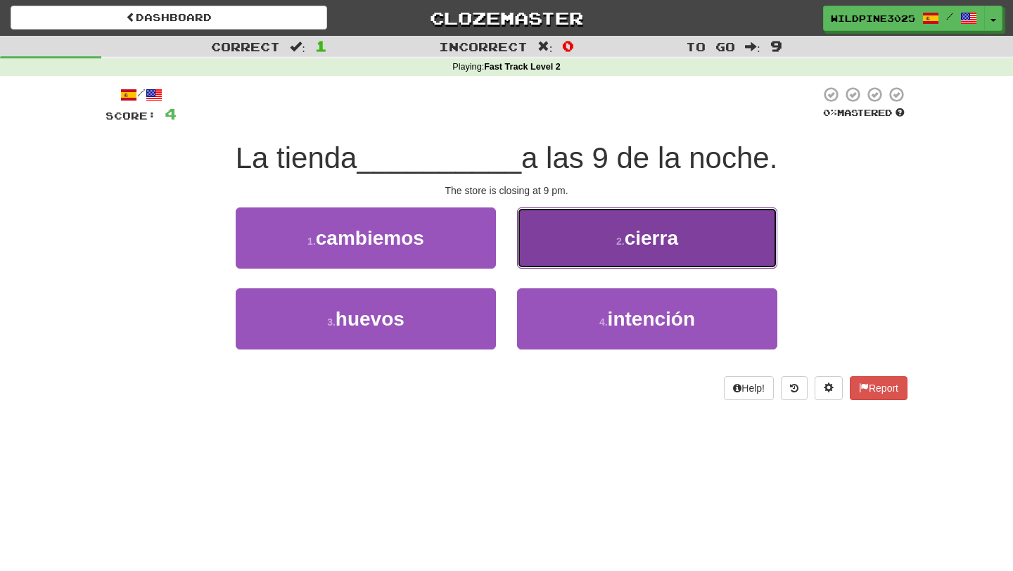
click at [622, 250] on button "2 . cierra" at bounding box center [647, 237] width 260 height 61
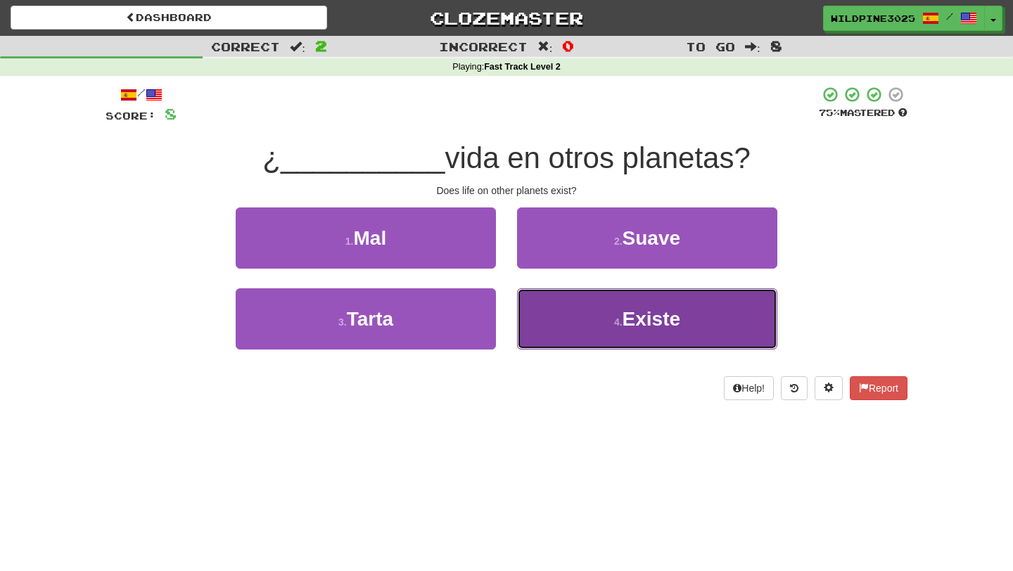
click at [615, 318] on small "4 ." at bounding box center [618, 321] width 8 height 11
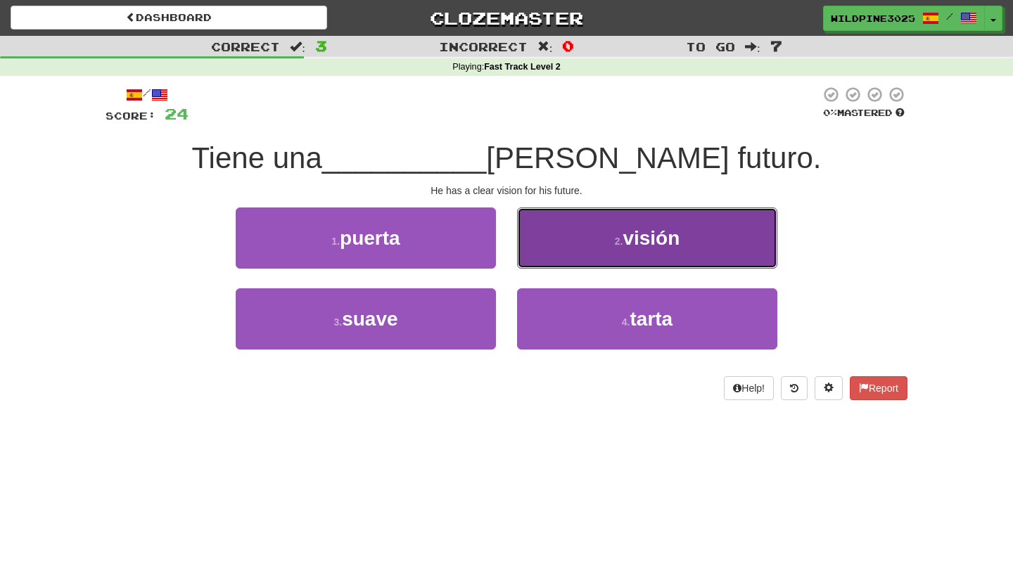
click at [588, 248] on button "2 . visión" at bounding box center [647, 237] width 260 height 61
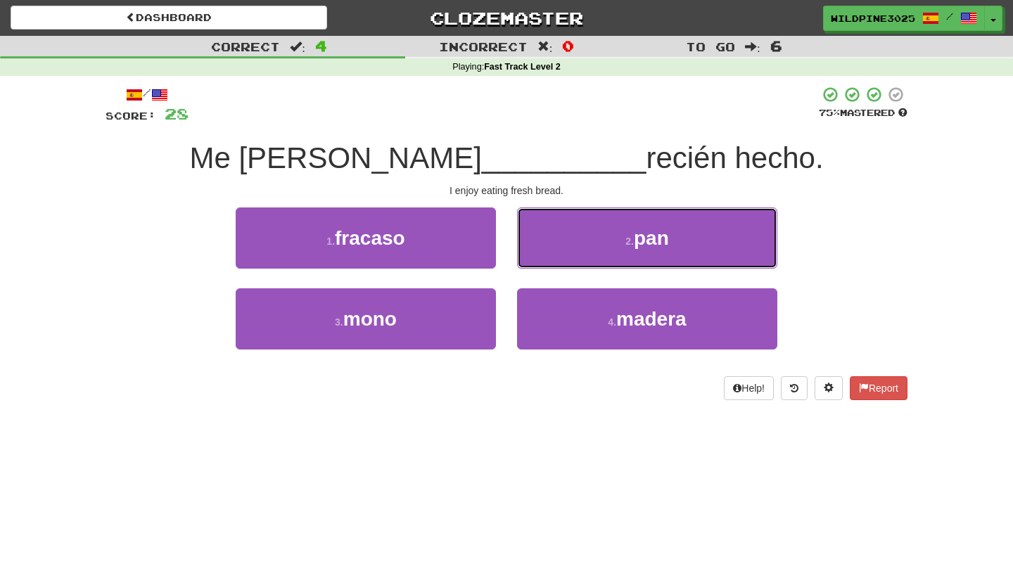
click at [588, 248] on button "2 . pan" at bounding box center [647, 237] width 260 height 61
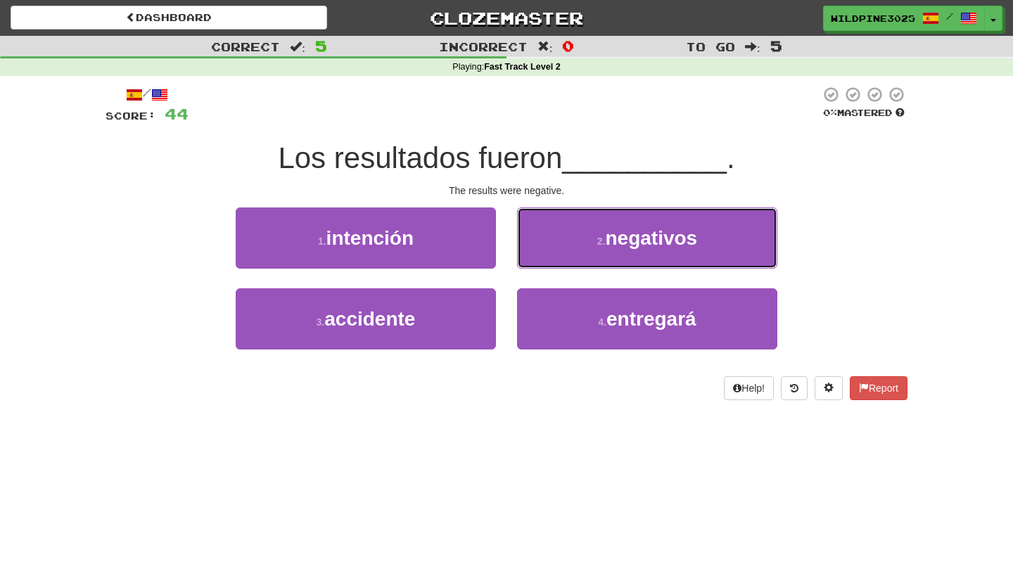
click at [588, 248] on button "2 . negativos" at bounding box center [647, 237] width 260 height 61
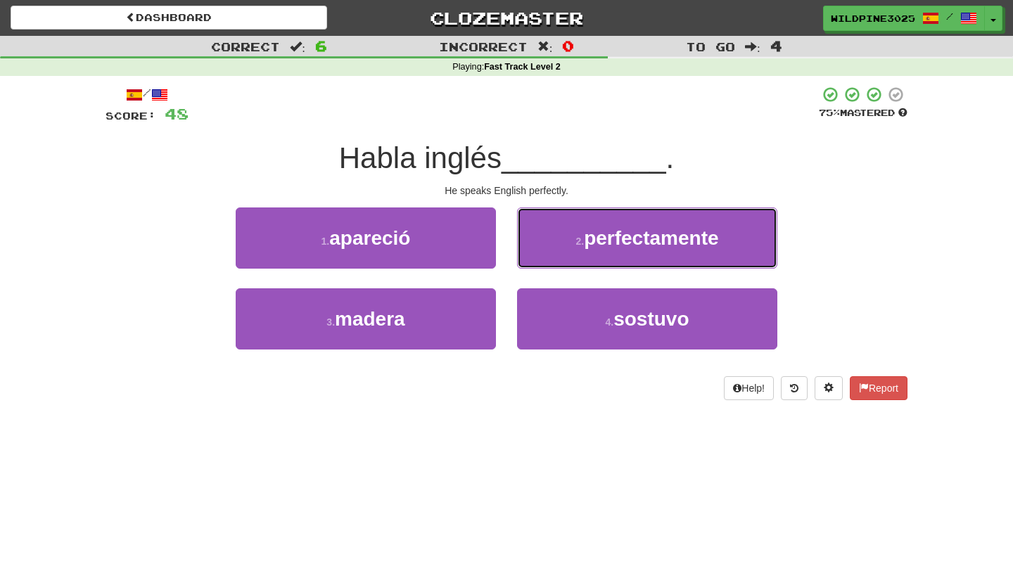
click at [588, 248] on span "perfectamente" at bounding box center [651, 238] width 134 height 22
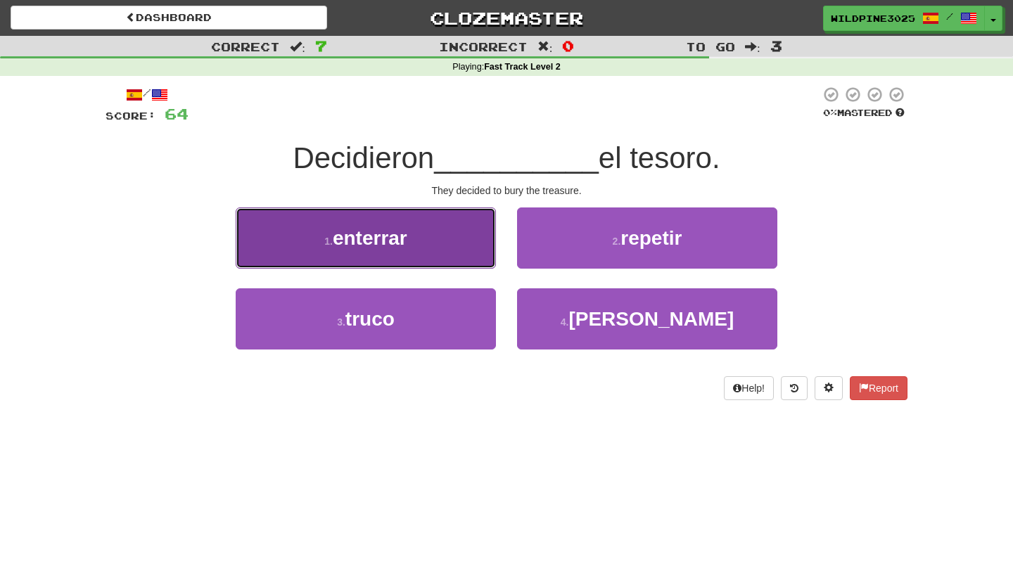
click at [466, 264] on button "1 . enterrar" at bounding box center [366, 237] width 260 height 61
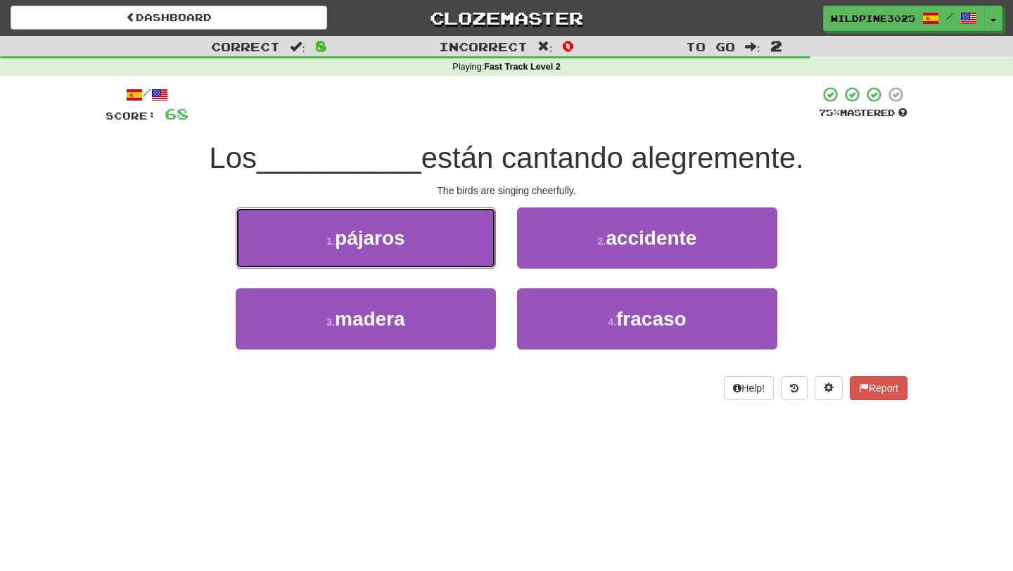
click at [466, 264] on button "1 . pájaros" at bounding box center [366, 237] width 260 height 61
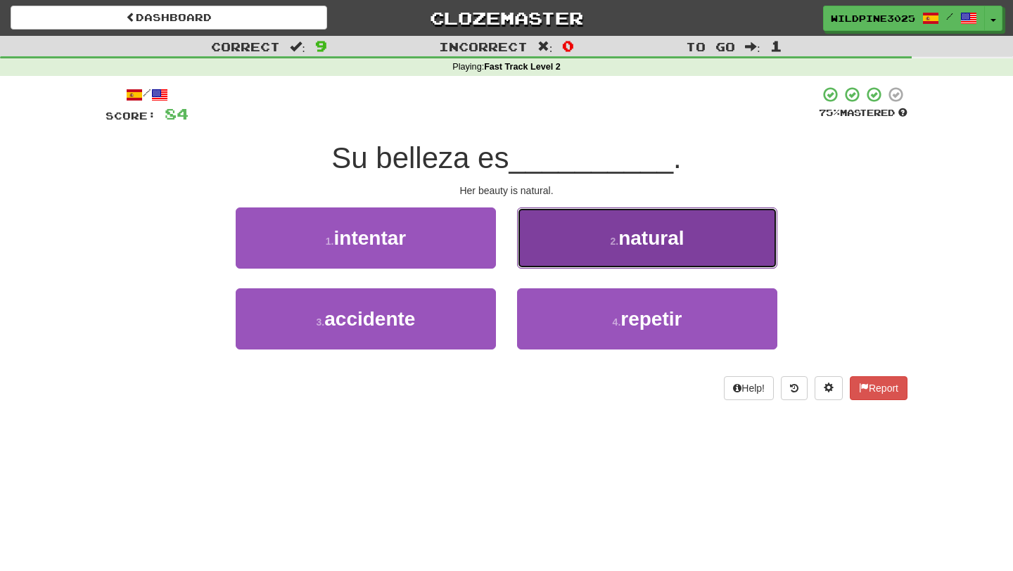
click at [567, 254] on button "2 . natural" at bounding box center [647, 237] width 260 height 61
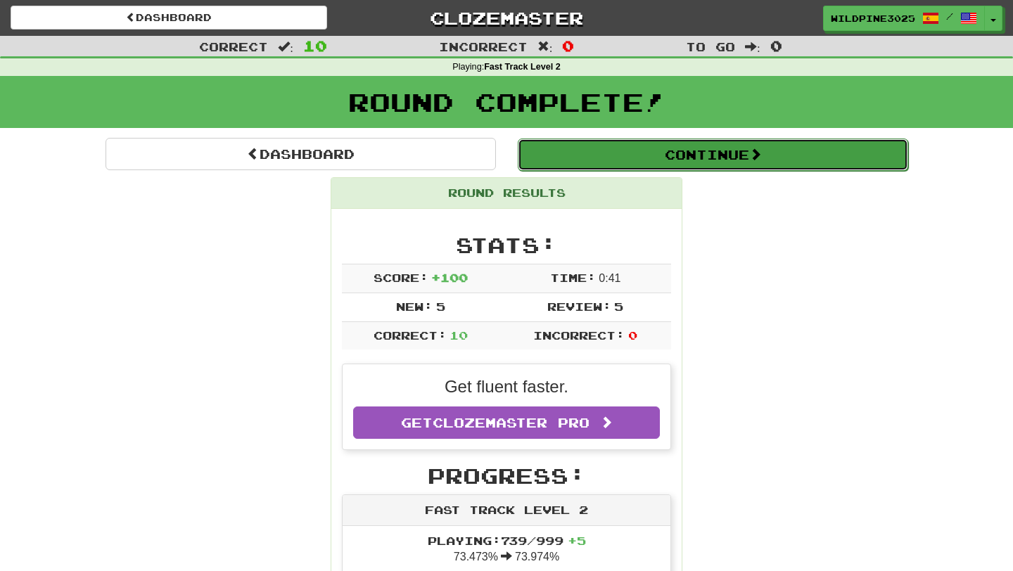
click at [602, 155] on button "Continue" at bounding box center [713, 155] width 390 height 32
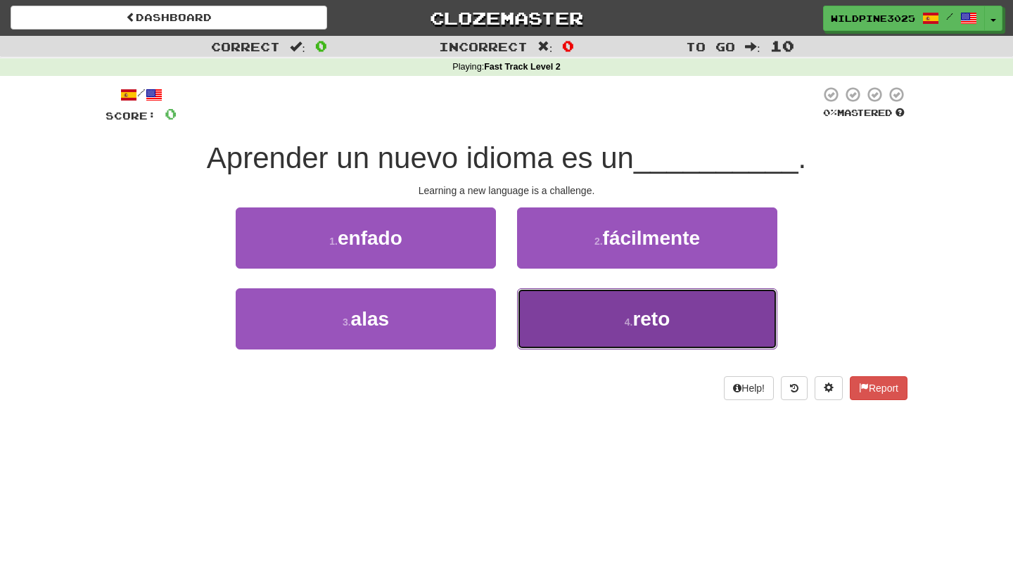
click at [549, 330] on button "4 . reto" at bounding box center [647, 318] width 260 height 61
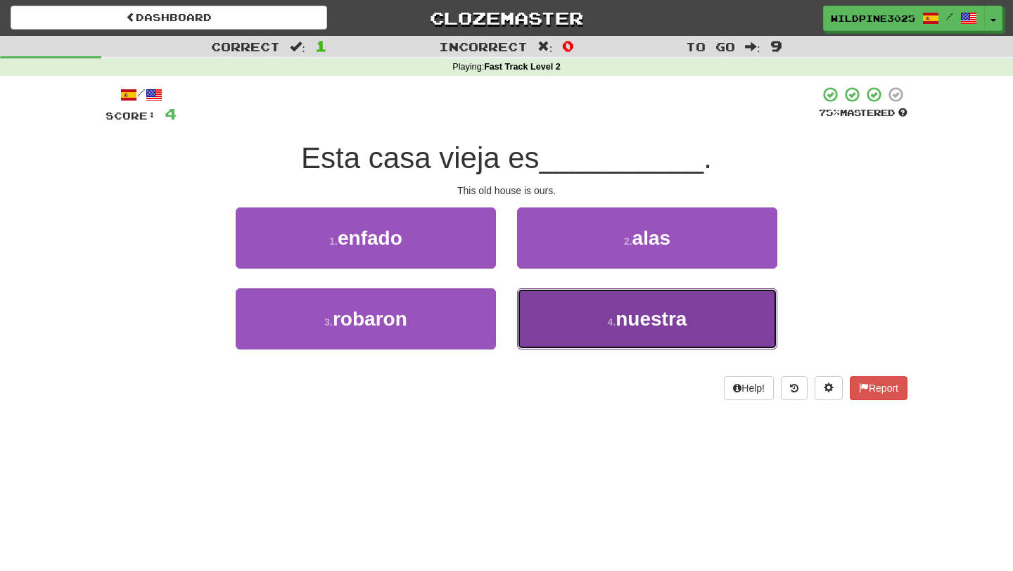
click at [596, 326] on button "4 . nuestra" at bounding box center [647, 318] width 260 height 61
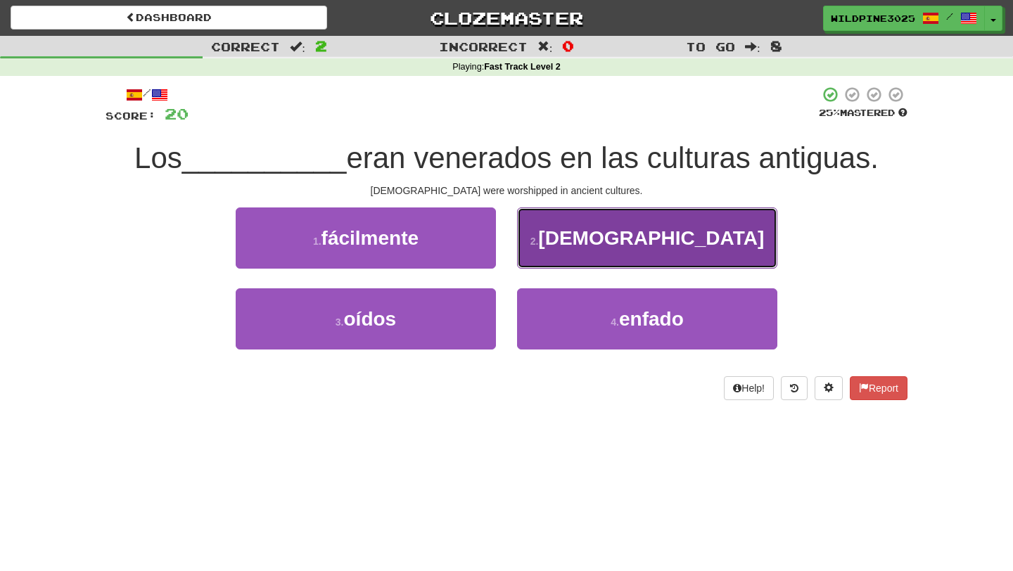
click at [575, 257] on button "2 . dioses" at bounding box center [647, 237] width 260 height 61
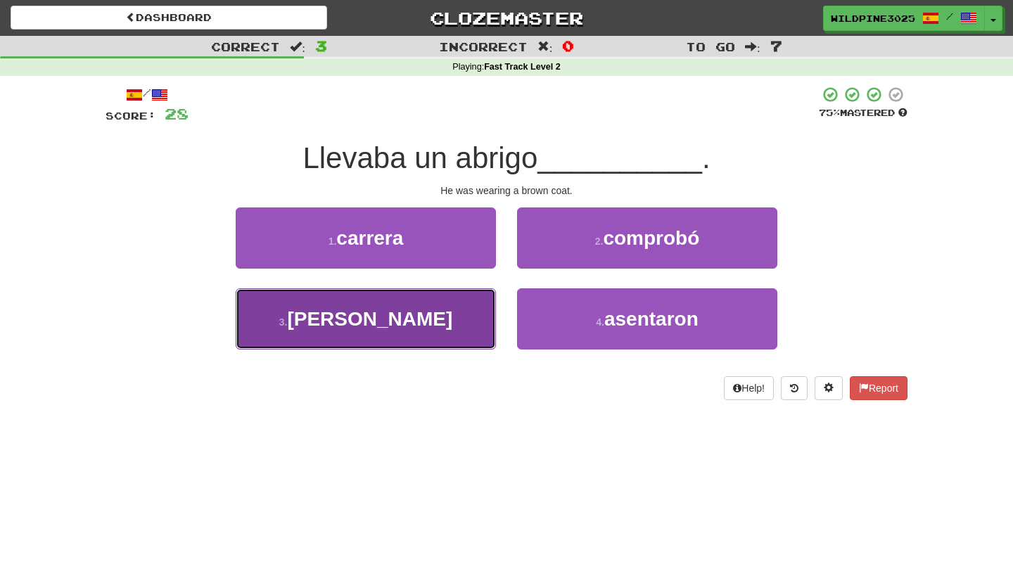
click at [460, 335] on button "3 . marrón" at bounding box center [366, 318] width 260 height 61
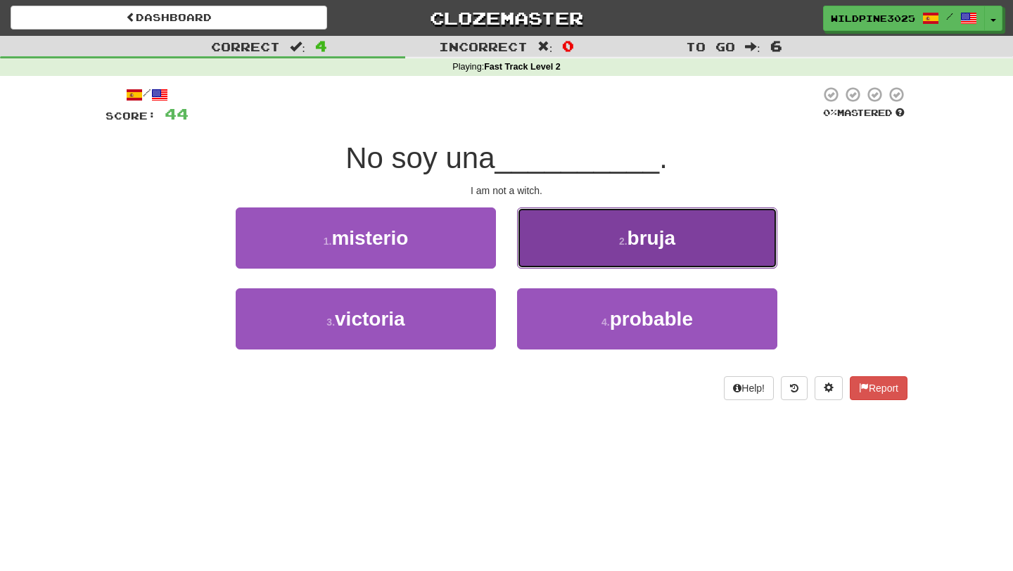
click at [583, 252] on button "2 . bruja" at bounding box center [647, 237] width 260 height 61
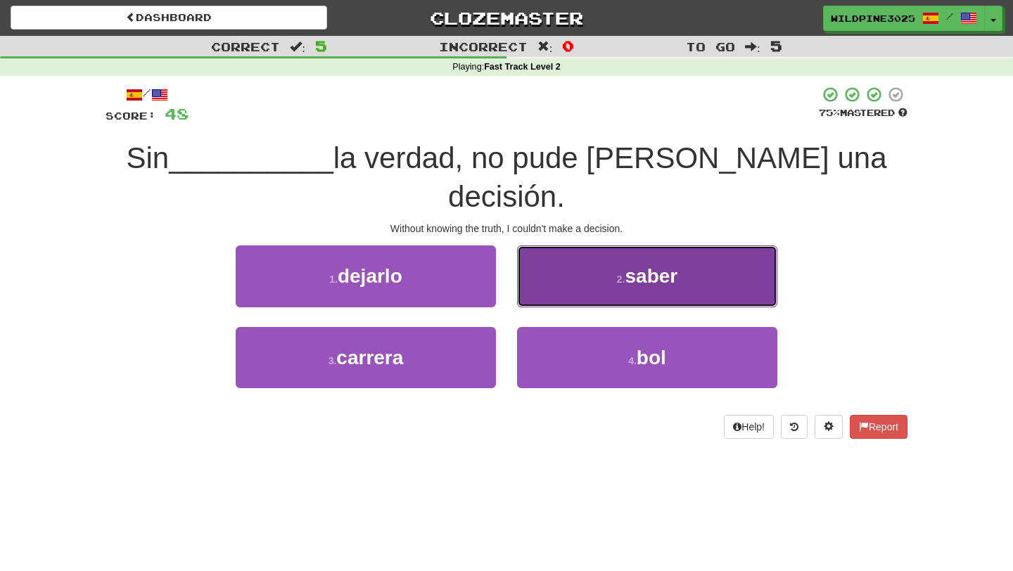
click at [580, 257] on button "2 . saber" at bounding box center [647, 275] width 260 height 61
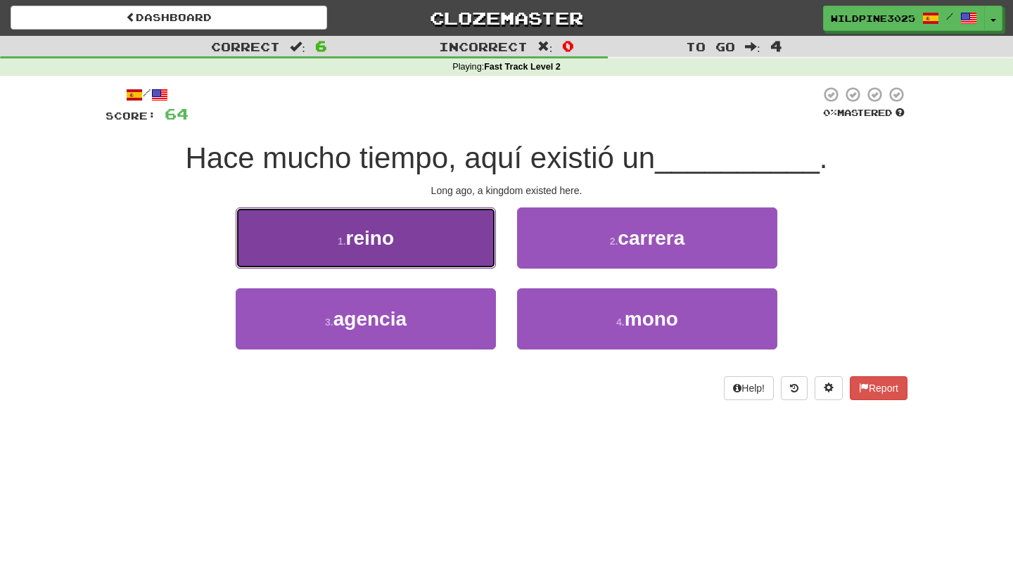
click at [478, 247] on button "1 . reino" at bounding box center [366, 237] width 260 height 61
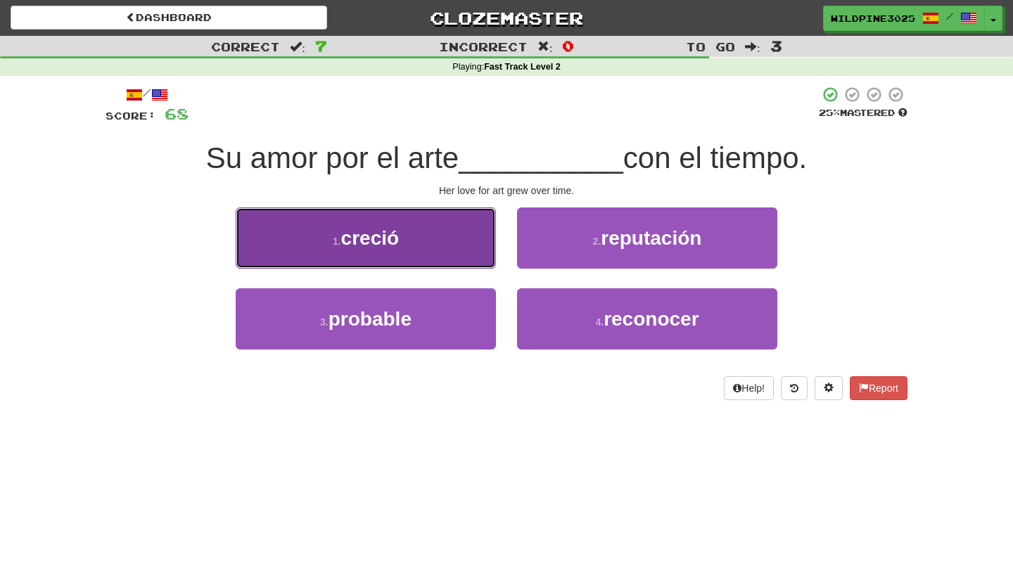
click at [422, 250] on button "1 . creció" at bounding box center [366, 237] width 260 height 61
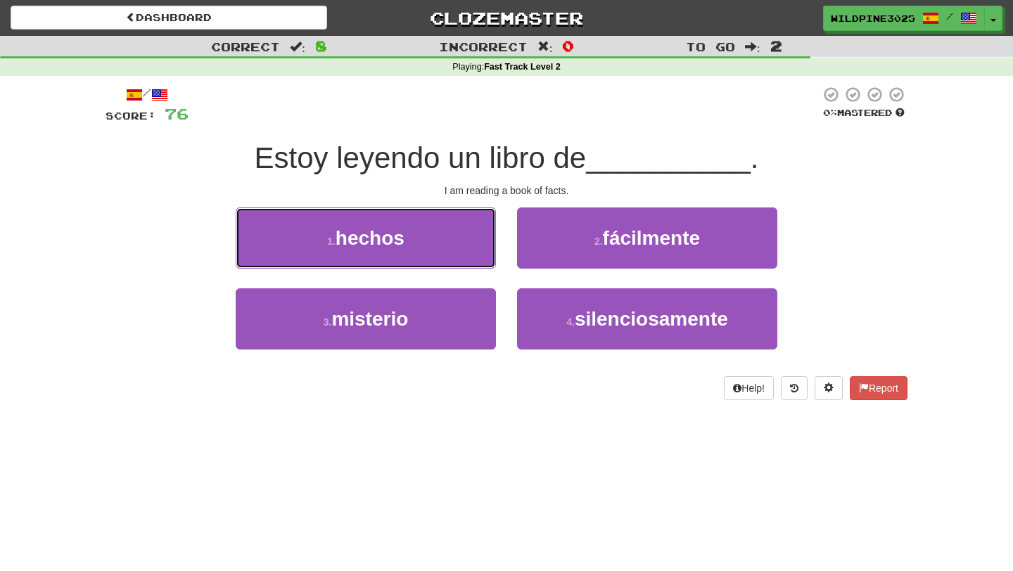
click at [422, 250] on button "1 . hechos" at bounding box center [366, 237] width 260 height 61
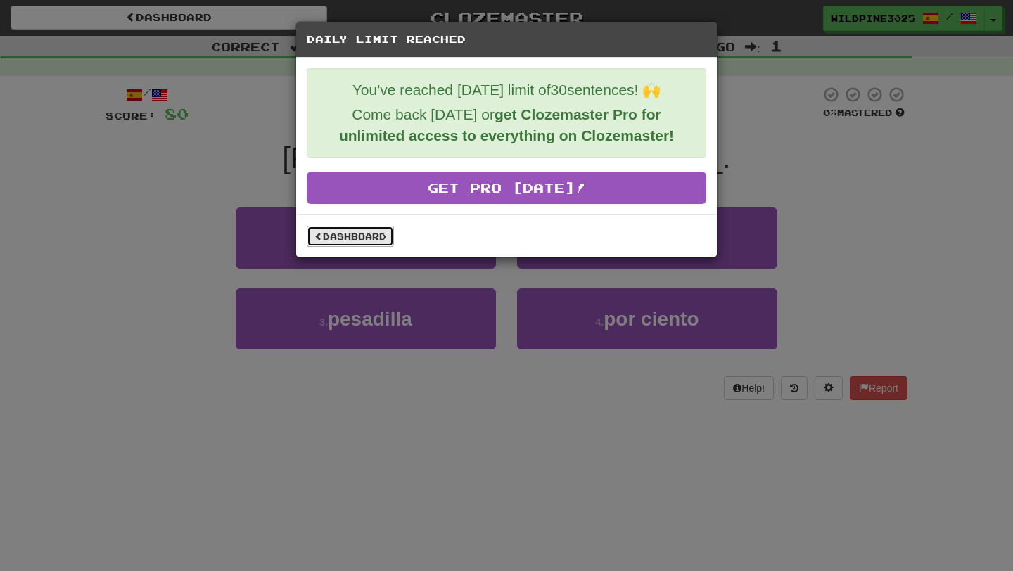
click at [373, 226] on link "Dashboard" at bounding box center [350, 236] width 87 height 21
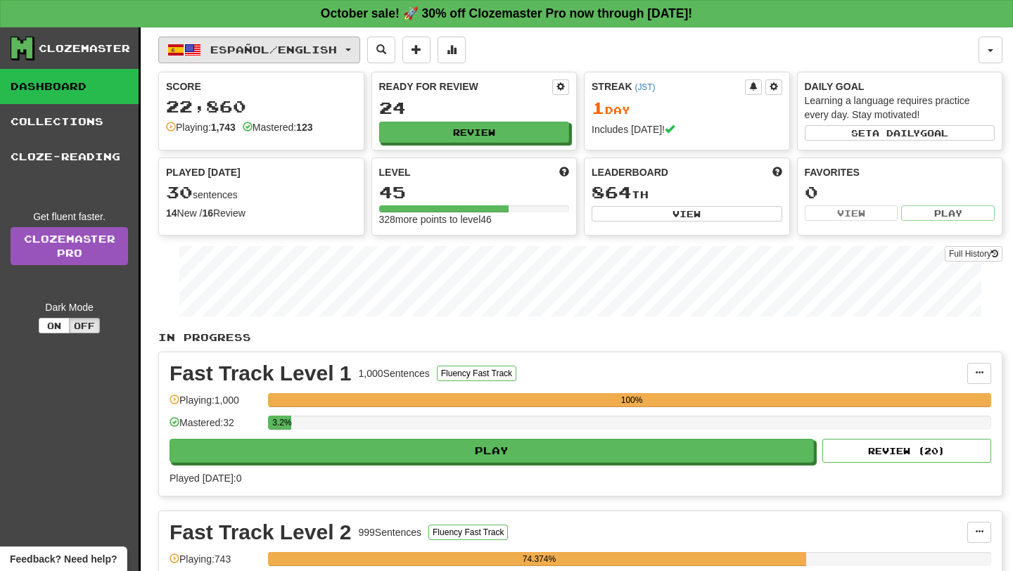
click at [264, 49] on span "Español / English" at bounding box center [273, 50] width 127 height 12
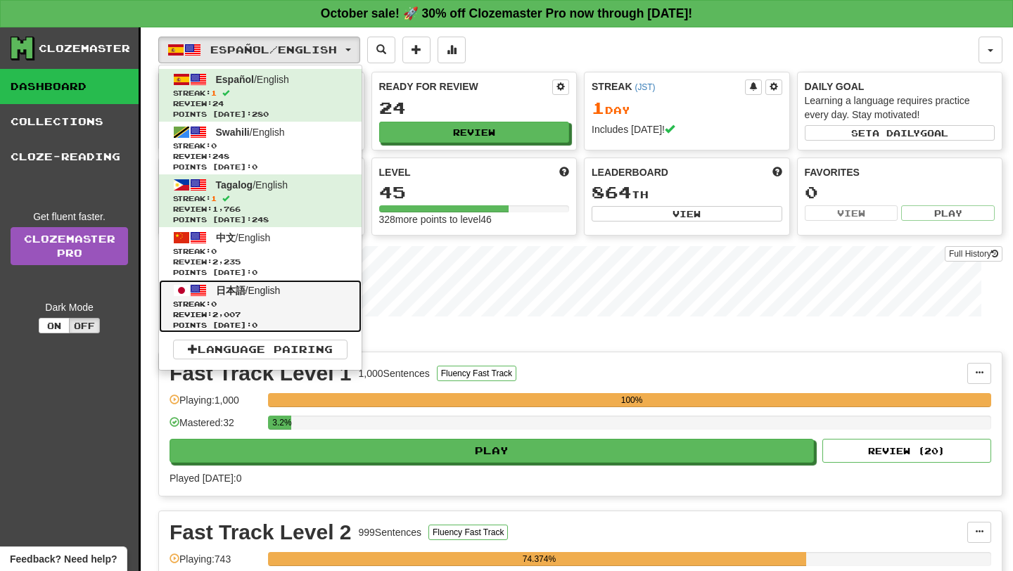
click at [286, 305] on span "Streak: 0" at bounding box center [260, 304] width 174 height 11
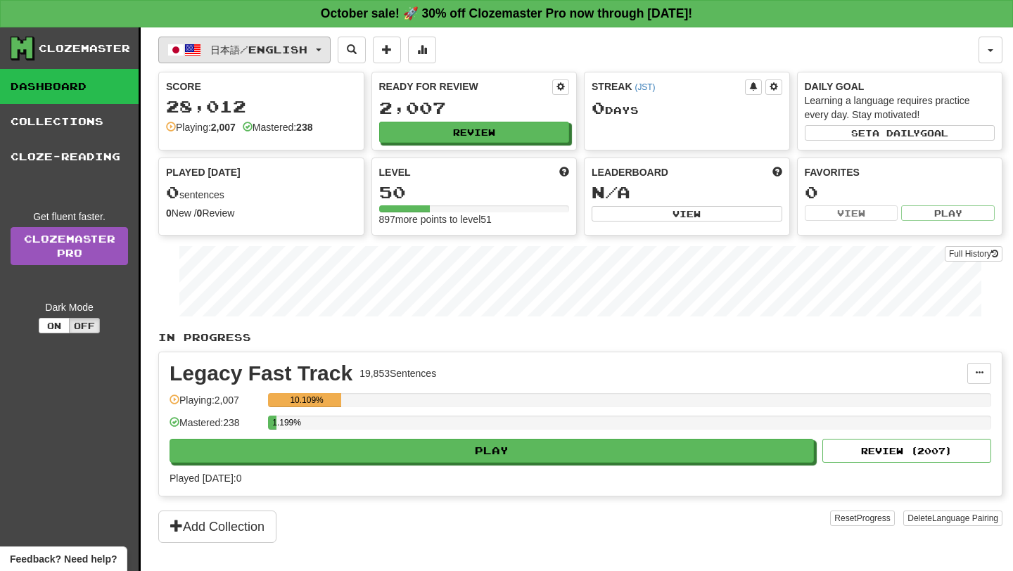
click at [277, 50] on span "日本語 / English" at bounding box center [258, 50] width 97 height 12
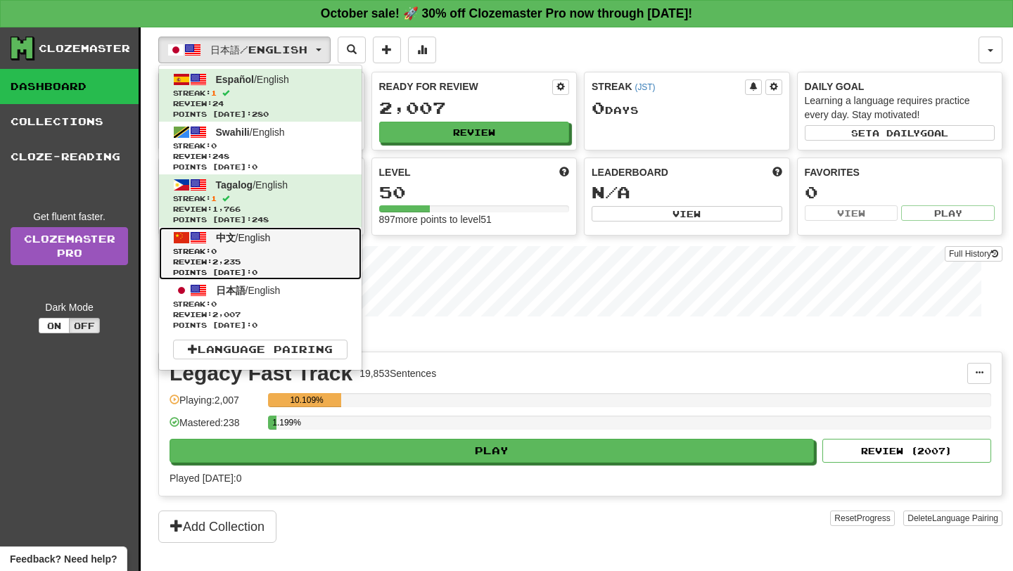
click at [269, 264] on span "Review: 2,235" at bounding box center [260, 262] width 174 height 11
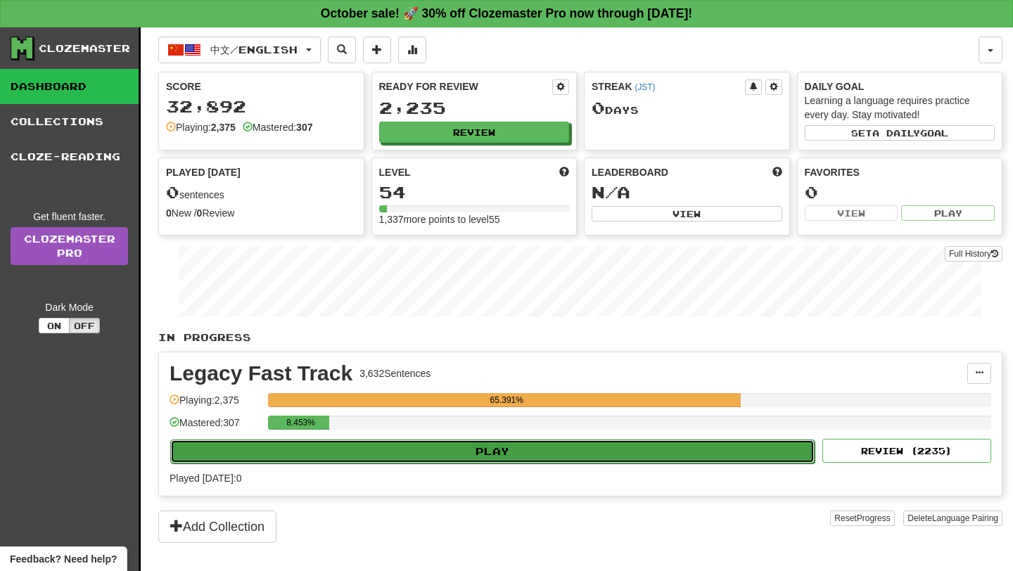
click at [307, 458] on button "Play" at bounding box center [492, 452] width 644 height 24
select select "**"
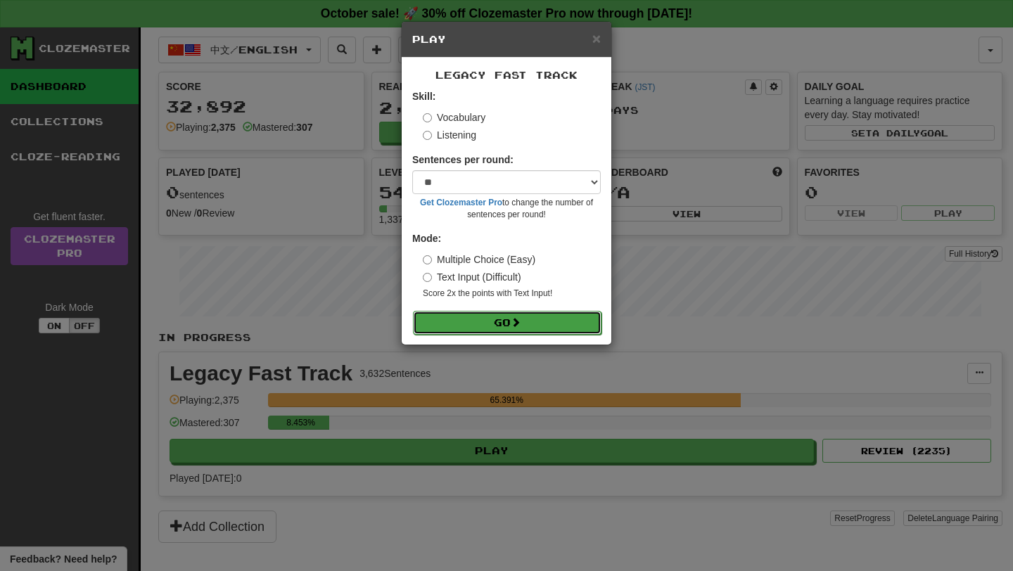
click at [532, 326] on button "Go" at bounding box center [507, 323] width 188 height 24
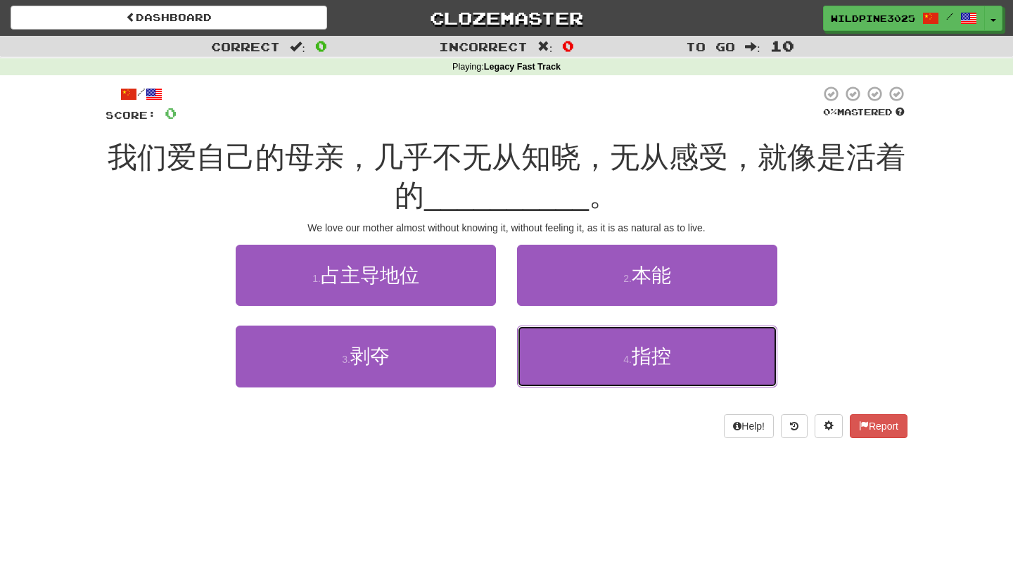
click at [532, 326] on button "4 . 指控" at bounding box center [647, 356] width 260 height 61
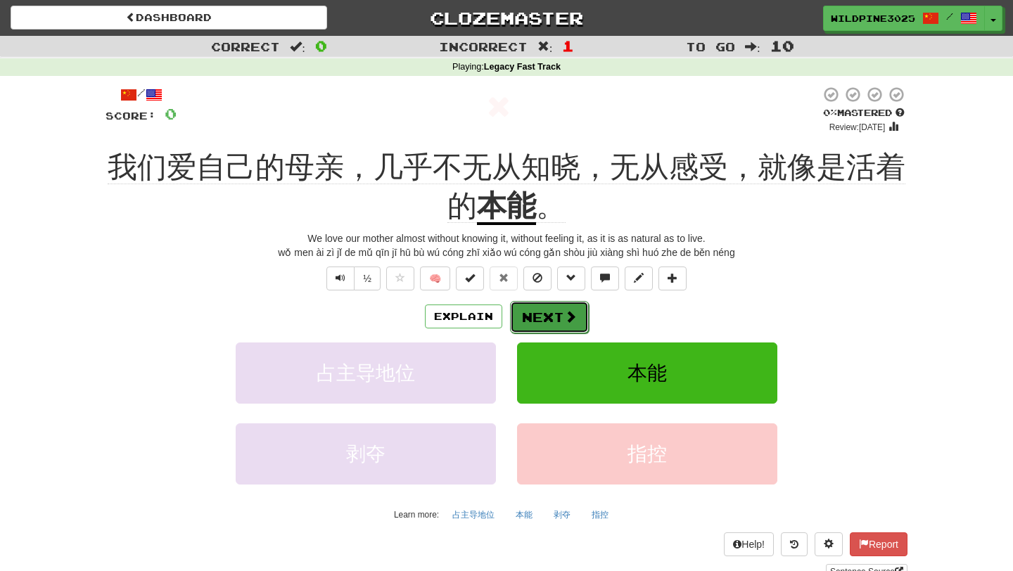
click at [520, 319] on button "Next" at bounding box center [549, 317] width 79 height 32
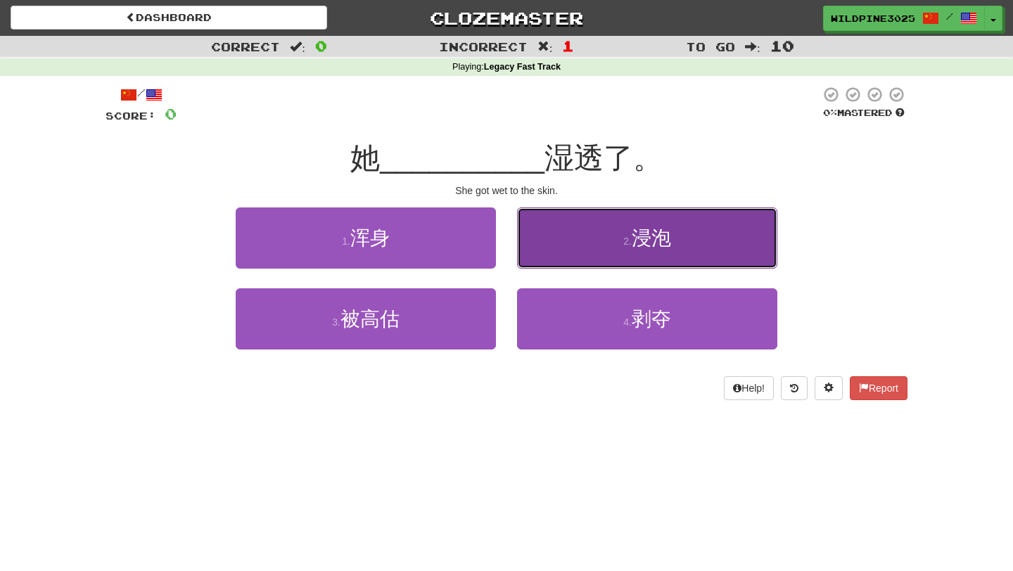
click at [558, 259] on button "2 . 浸泡" at bounding box center [647, 237] width 260 height 61
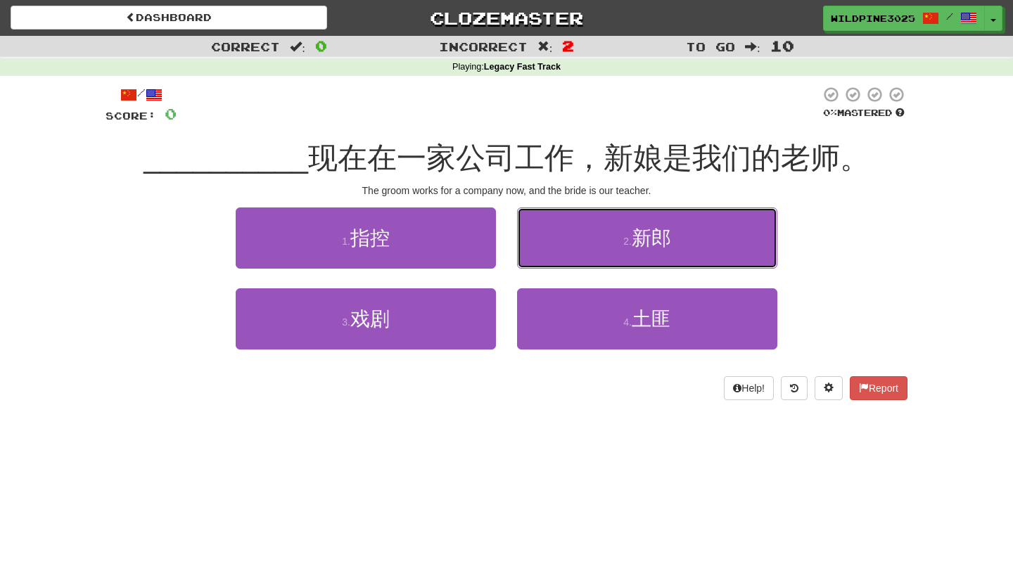
click at [558, 259] on button "2 . 新郎" at bounding box center [647, 237] width 260 height 61
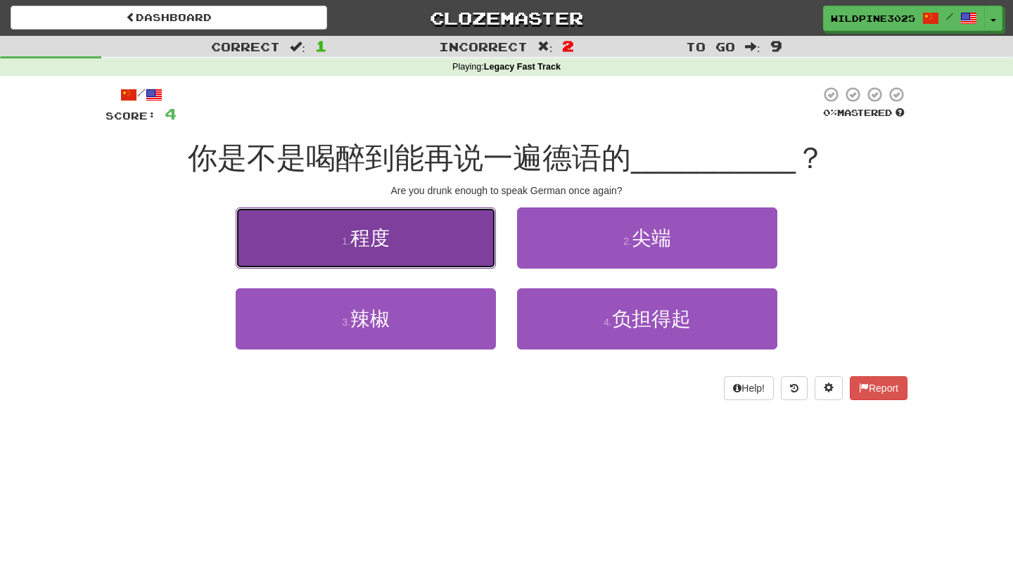
click at [432, 249] on button "1 . 程度" at bounding box center [366, 237] width 260 height 61
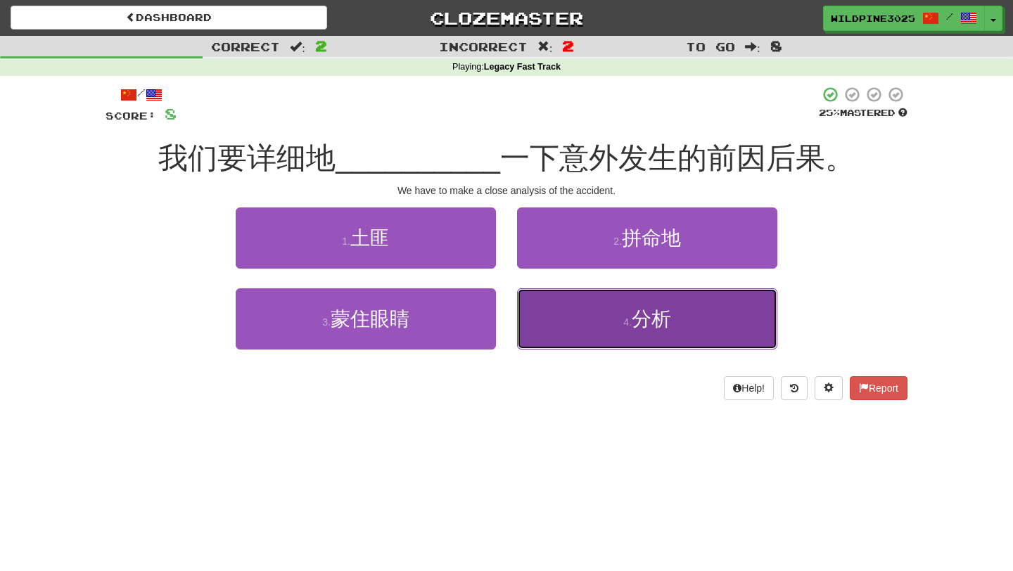
click at [565, 312] on button "4 . 分析" at bounding box center [647, 318] width 260 height 61
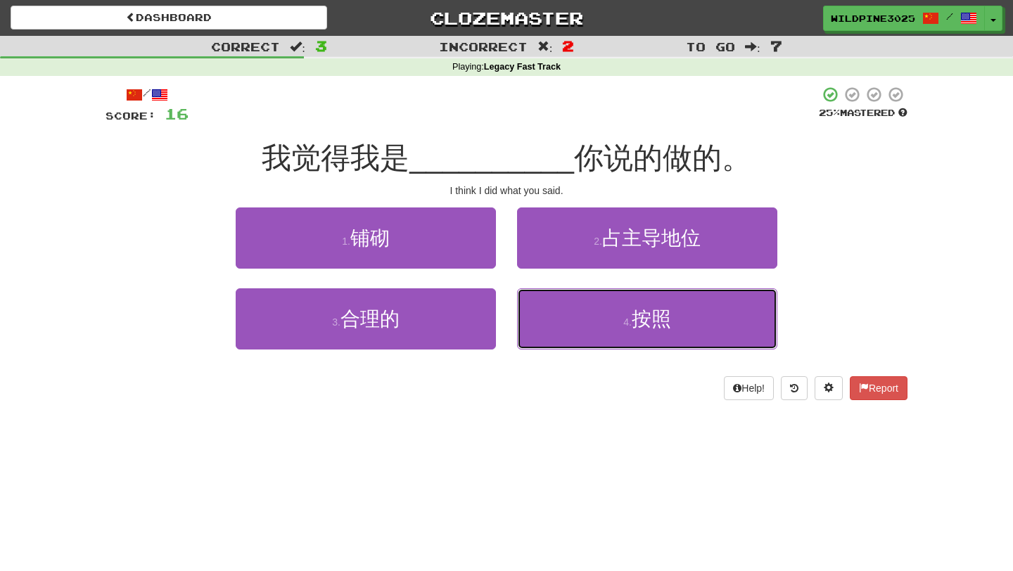
click at [565, 312] on button "4 . 按照" at bounding box center [647, 318] width 260 height 61
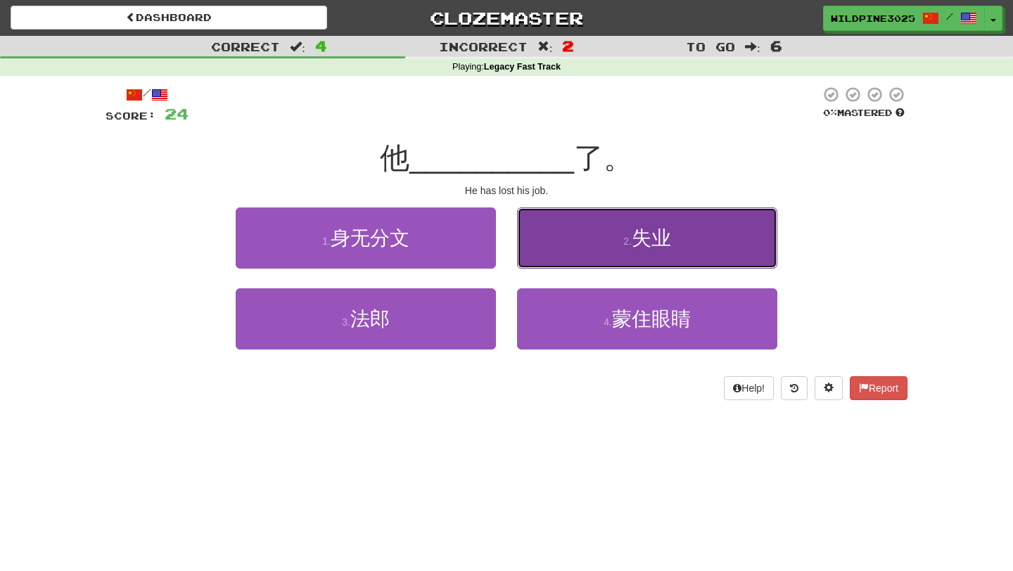
click at [565, 256] on button "2 . 失业" at bounding box center [647, 237] width 260 height 61
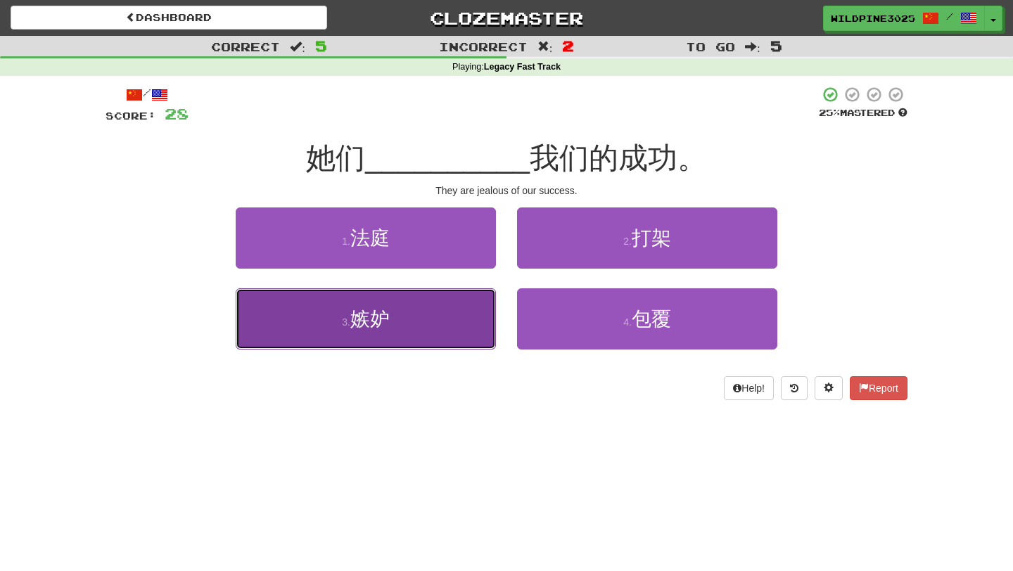
click at [449, 321] on button "3 . 嫉妒" at bounding box center [366, 318] width 260 height 61
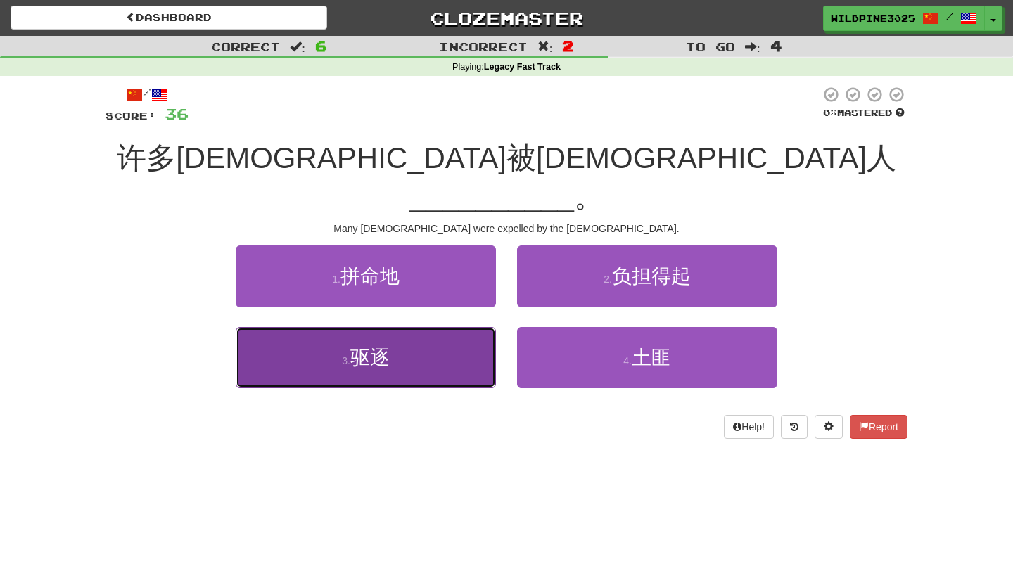
click at [459, 327] on button "3 . 驱逐" at bounding box center [366, 357] width 260 height 61
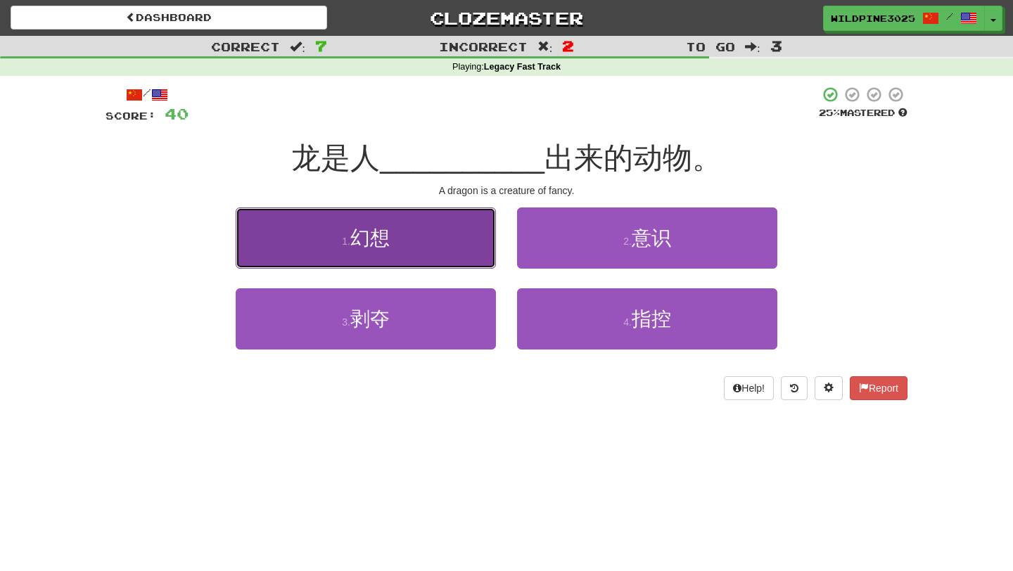
click at [439, 245] on button "1 . 幻想" at bounding box center [366, 237] width 260 height 61
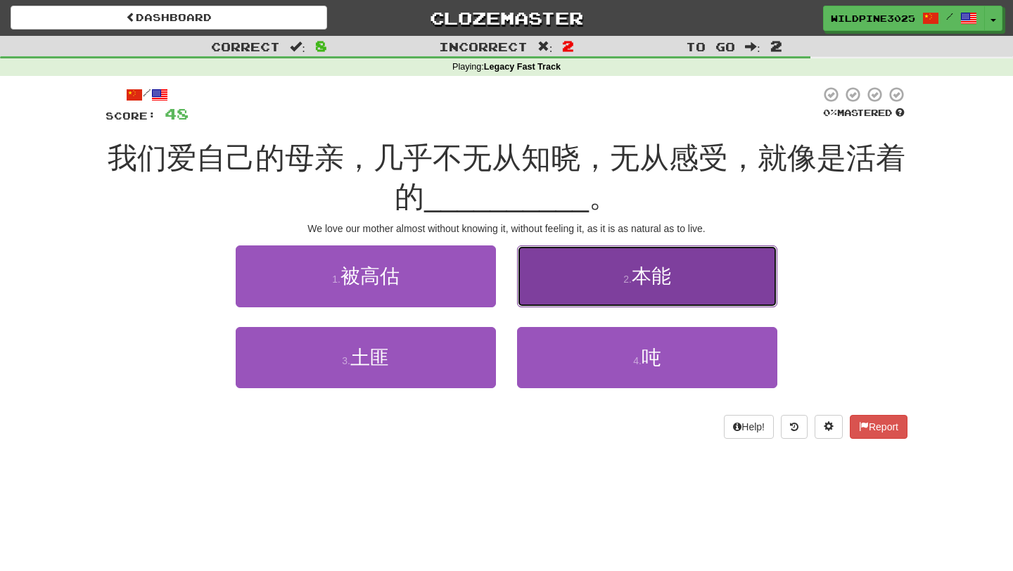
click at [550, 270] on button "2 . 本能" at bounding box center [647, 275] width 260 height 61
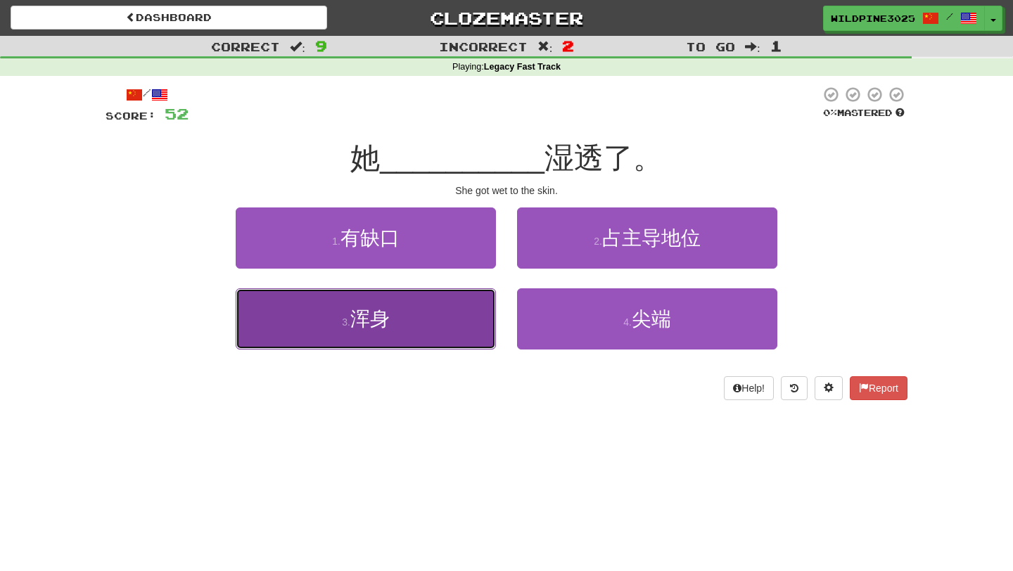
click at [461, 307] on button "3 . 浑身" at bounding box center [366, 318] width 260 height 61
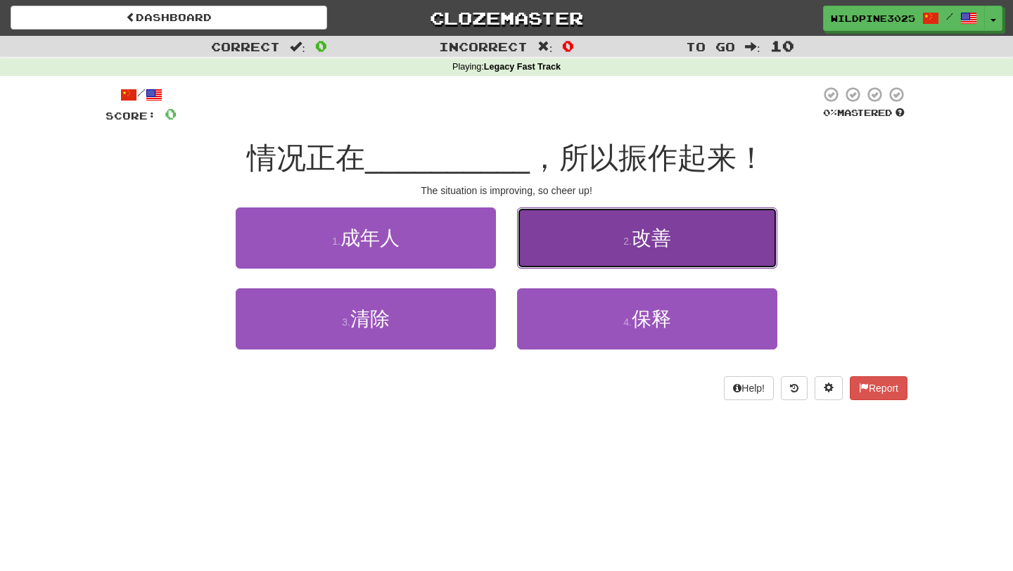
click at [578, 226] on button "2 . 改善" at bounding box center [647, 237] width 260 height 61
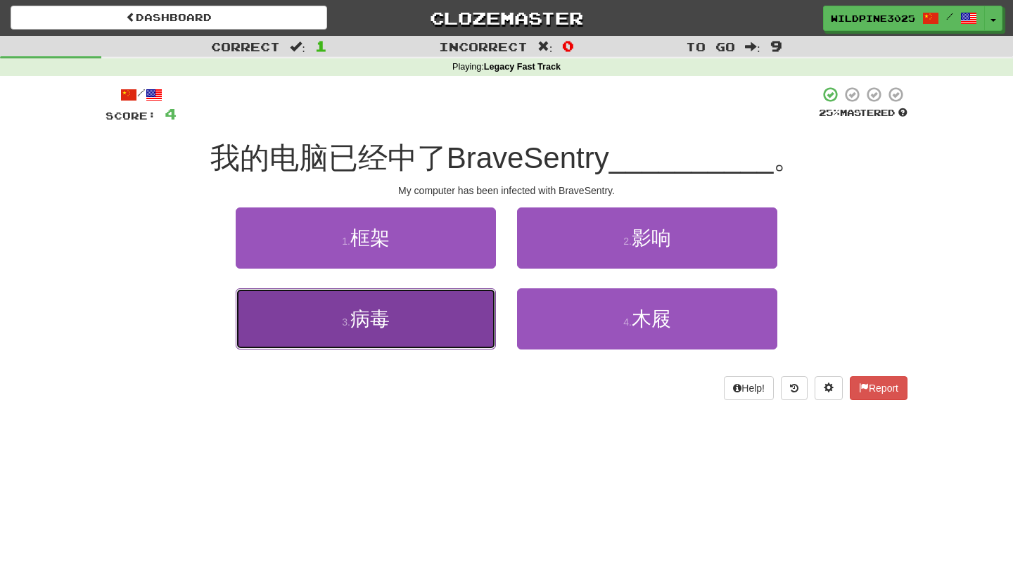
click at [432, 304] on button "3 . 病毒" at bounding box center [366, 318] width 260 height 61
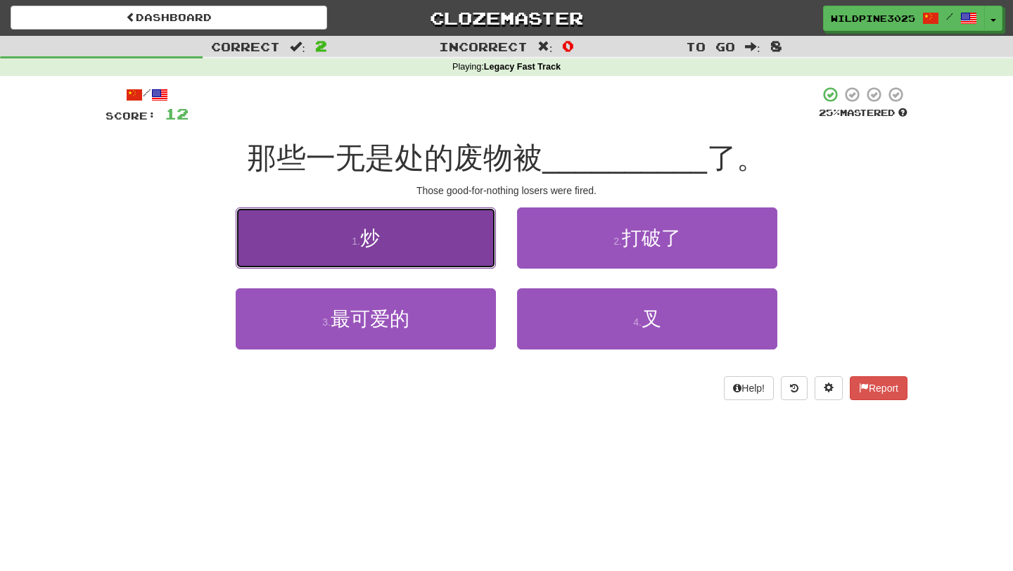
click at [453, 242] on button "1 . 炒" at bounding box center [366, 237] width 260 height 61
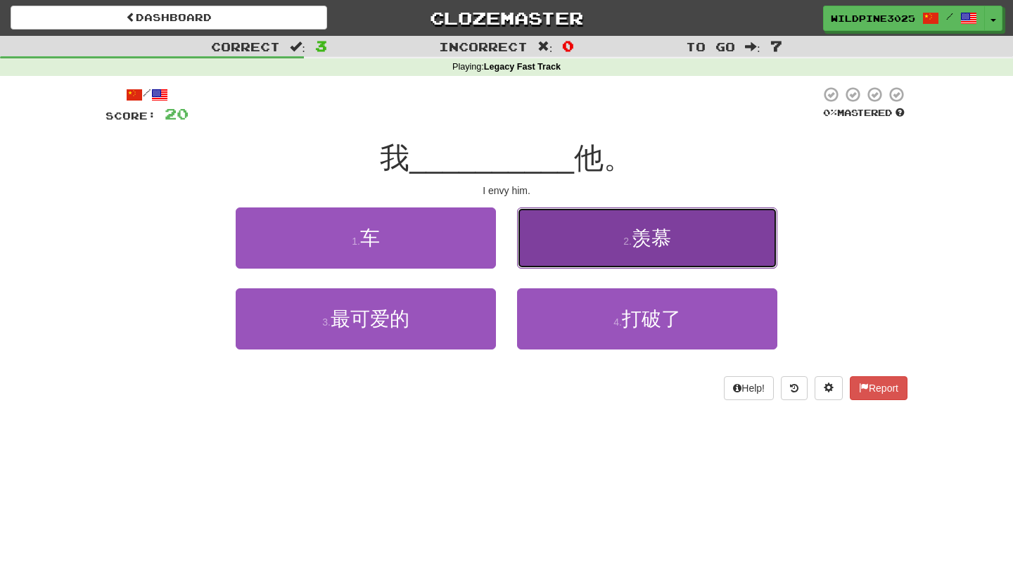
click at [640, 247] on span "羡慕" at bounding box center [651, 238] width 39 height 22
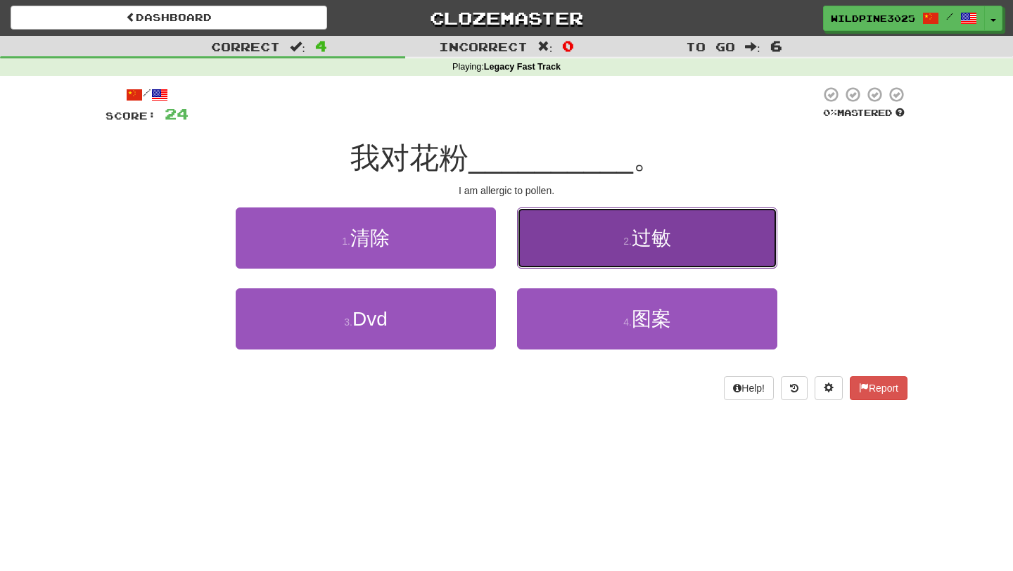
click at [596, 243] on button "2 . 过敏" at bounding box center [647, 237] width 260 height 61
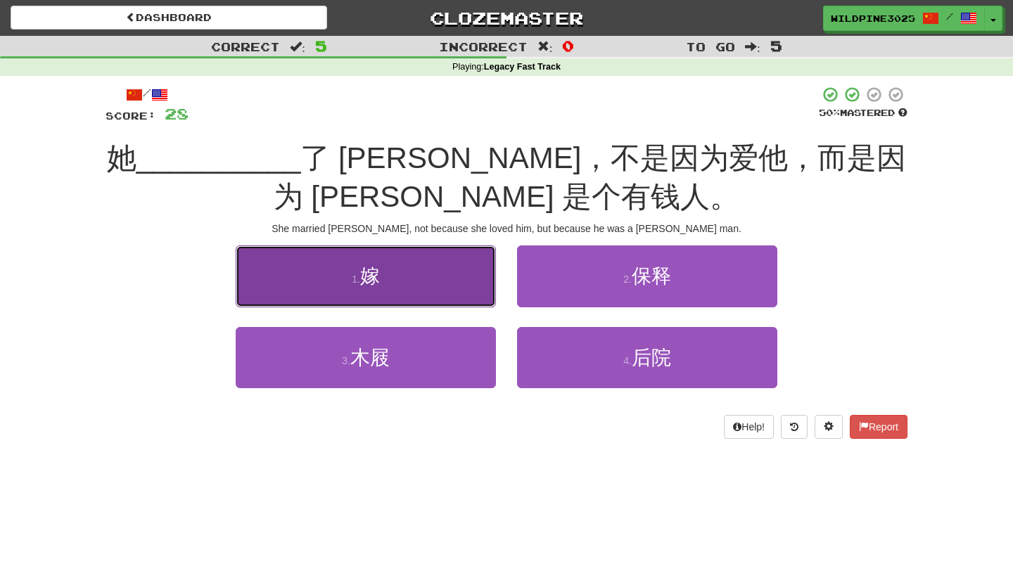
click at [448, 271] on button "1 . 嫁" at bounding box center [366, 275] width 260 height 61
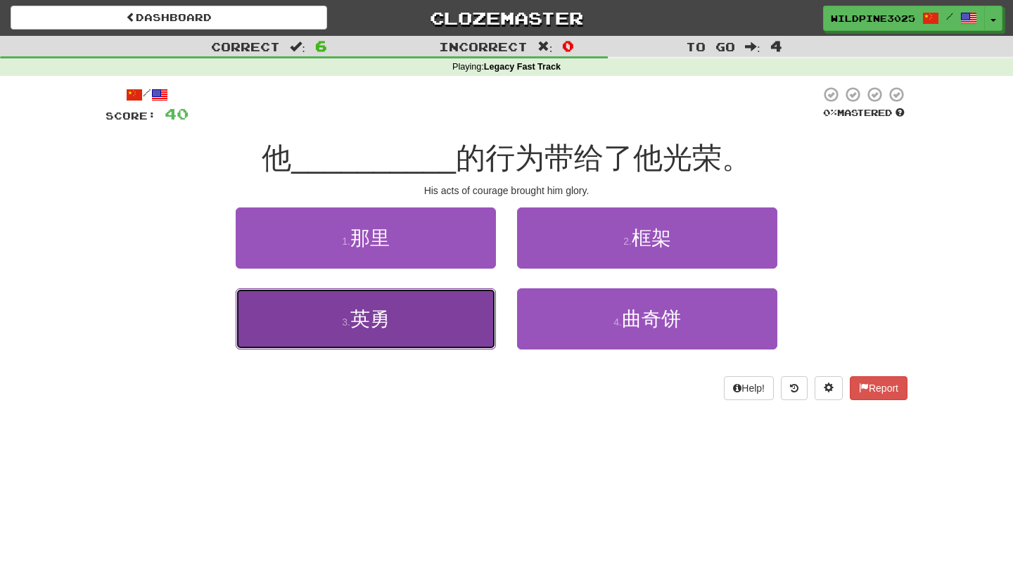
click at [419, 317] on button "3 . 英勇" at bounding box center [366, 318] width 260 height 61
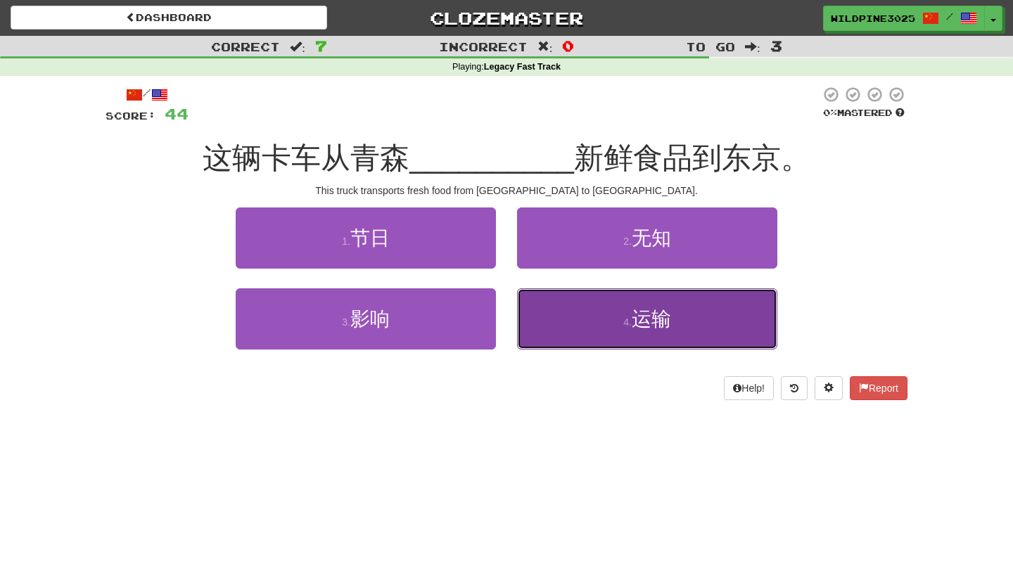
click at [555, 334] on button "4 . 运输" at bounding box center [647, 318] width 260 height 61
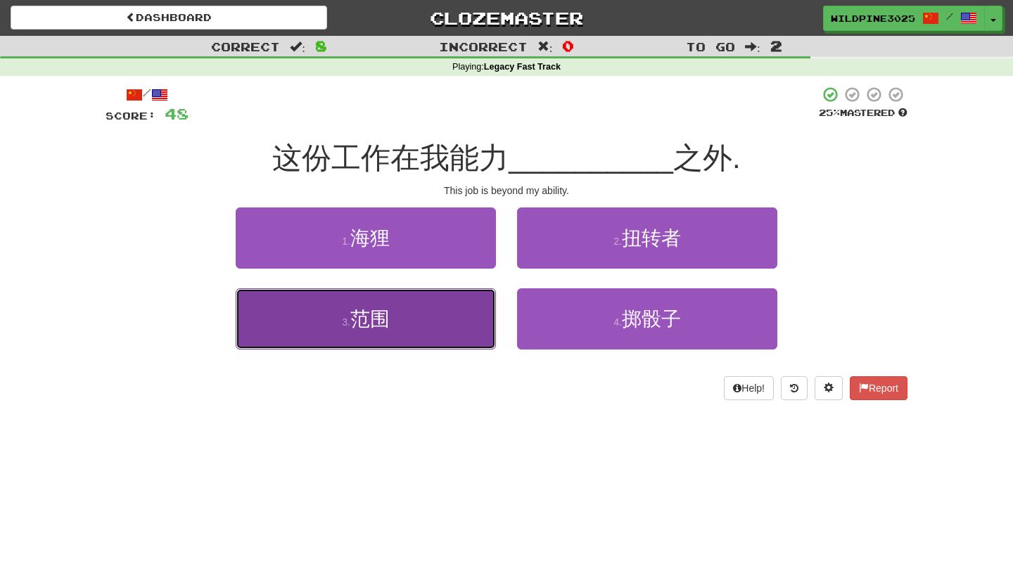
click at [442, 307] on button "3 . 范围" at bounding box center [366, 318] width 260 height 61
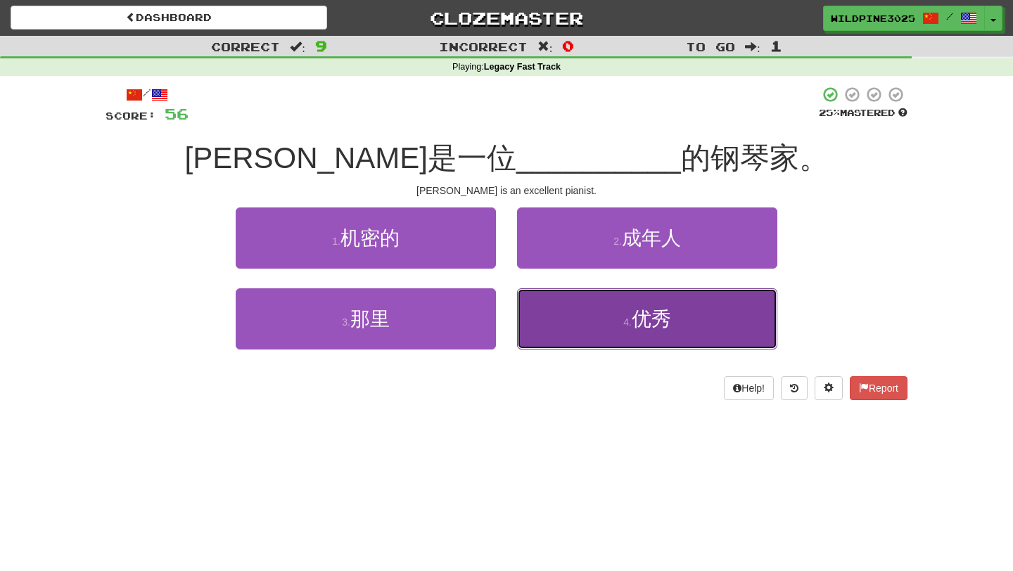
click at [527, 304] on button "4 . 优秀" at bounding box center [647, 318] width 260 height 61
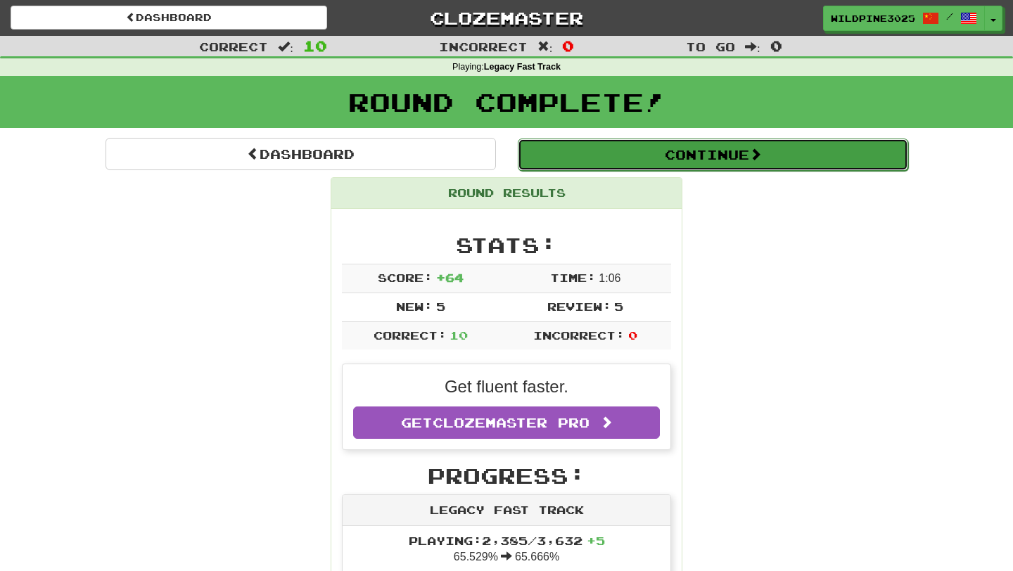
click at [560, 141] on button "Continue" at bounding box center [713, 155] width 390 height 32
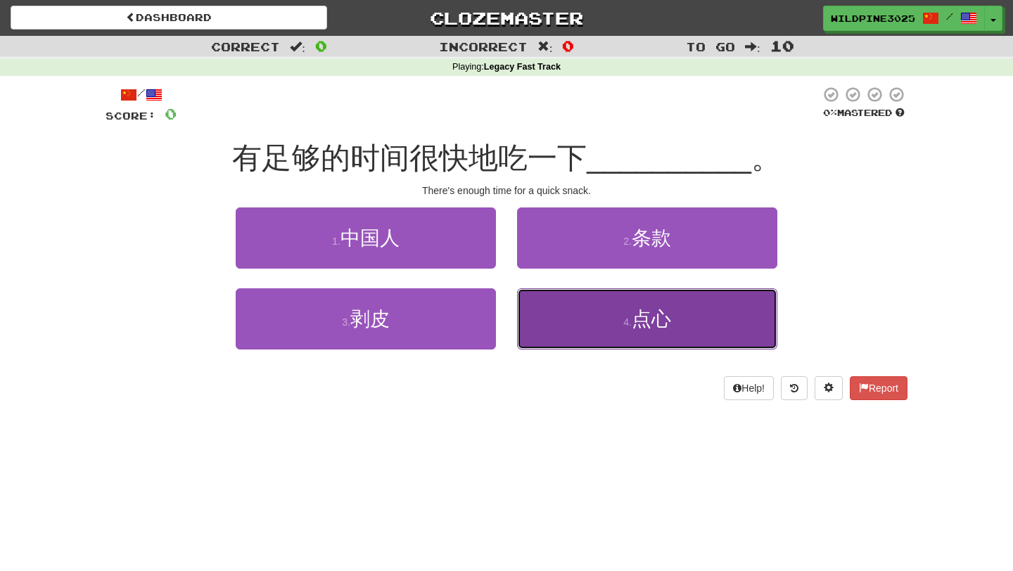
click at [591, 335] on button "4 . 点心" at bounding box center [647, 318] width 260 height 61
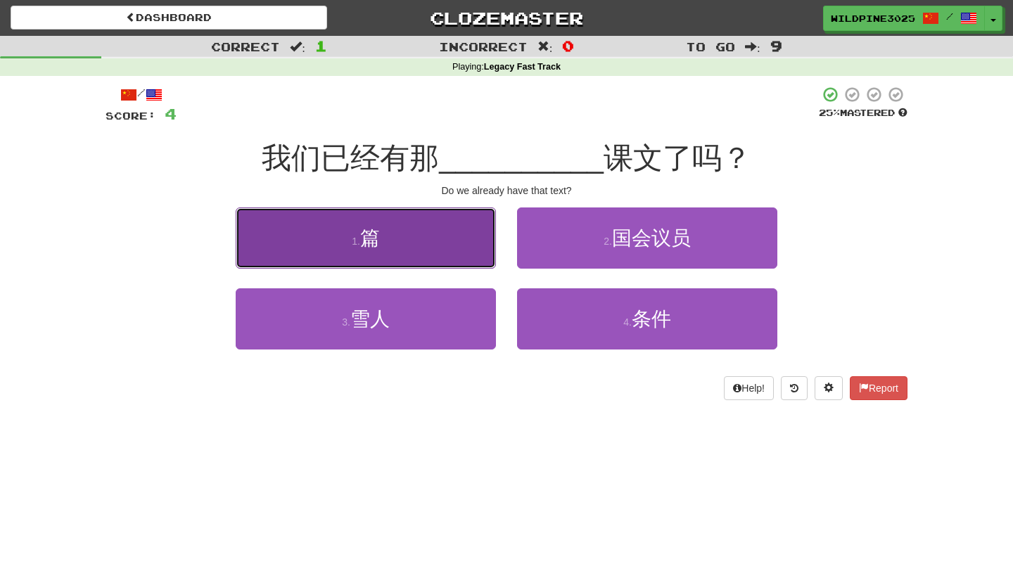
click at [415, 212] on button "1 . 篇" at bounding box center [366, 237] width 260 height 61
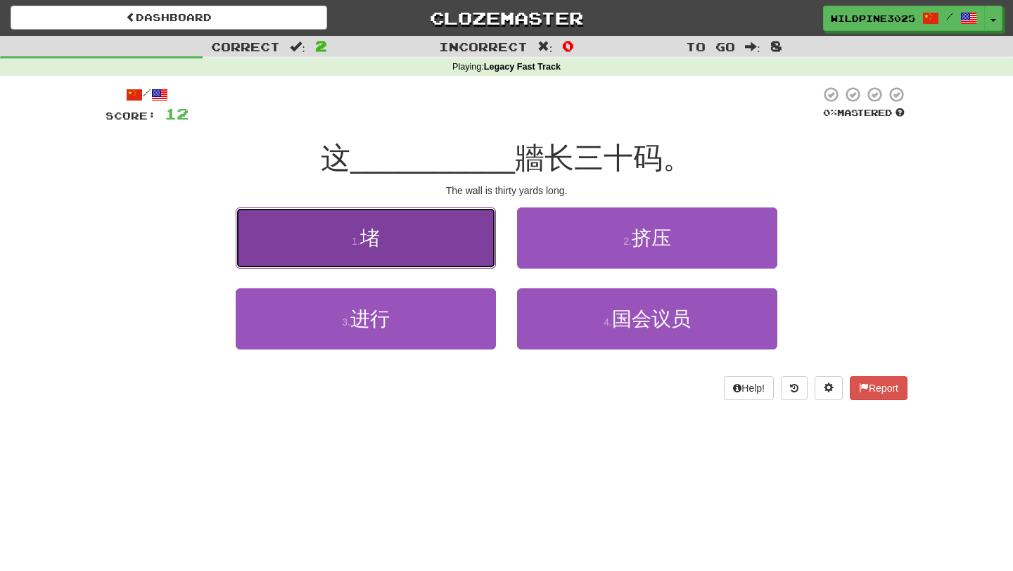
click at [449, 250] on button "1 . 堵" at bounding box center [366, 237] width 260 height 61
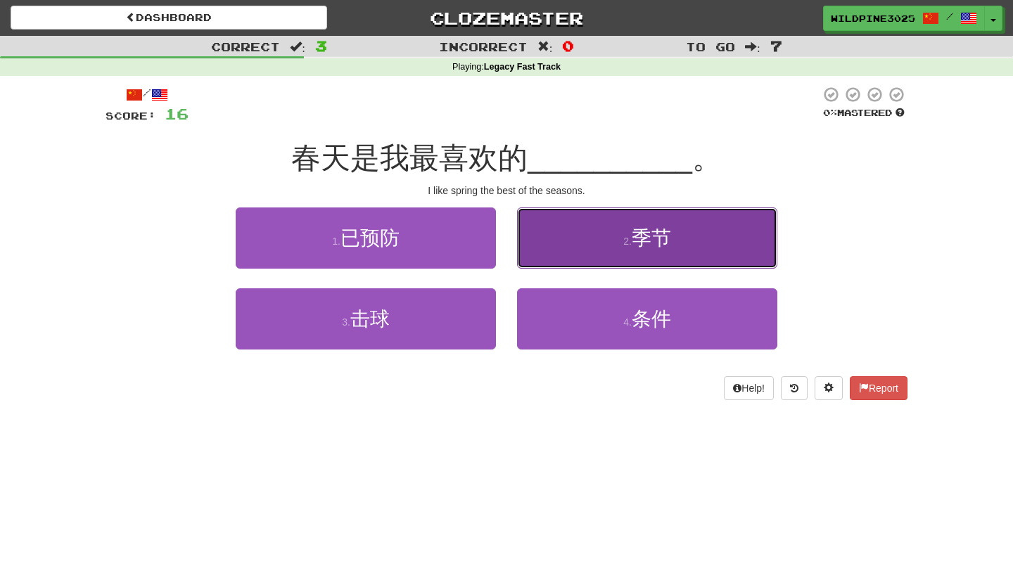
click at [553, 250] on button "2 . 季节" at bounding box center [647, 237] width 260 height 61
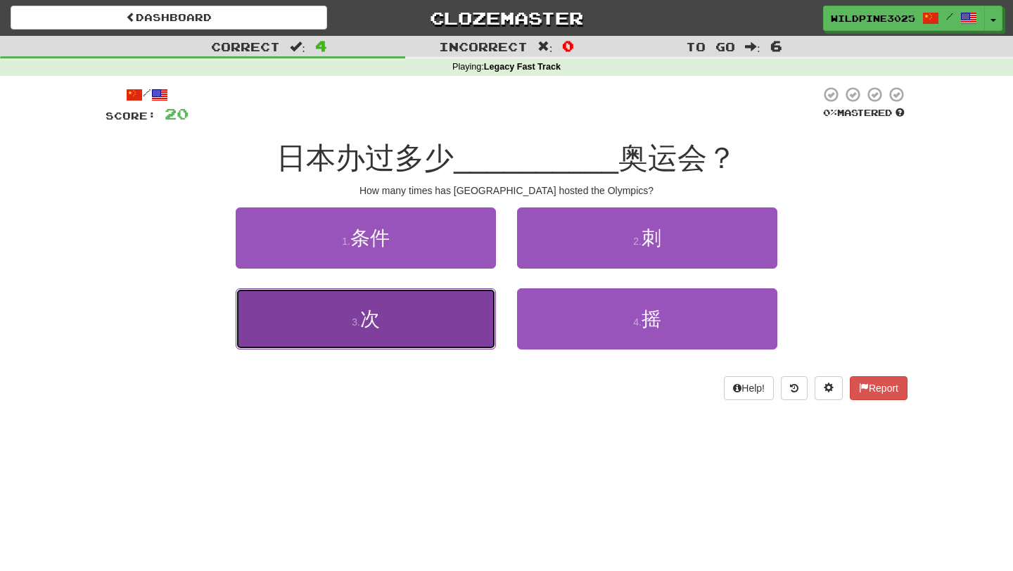
click at [461, 321] on button "3 . 次" at bounding box center [366, 318] width 260 height 61
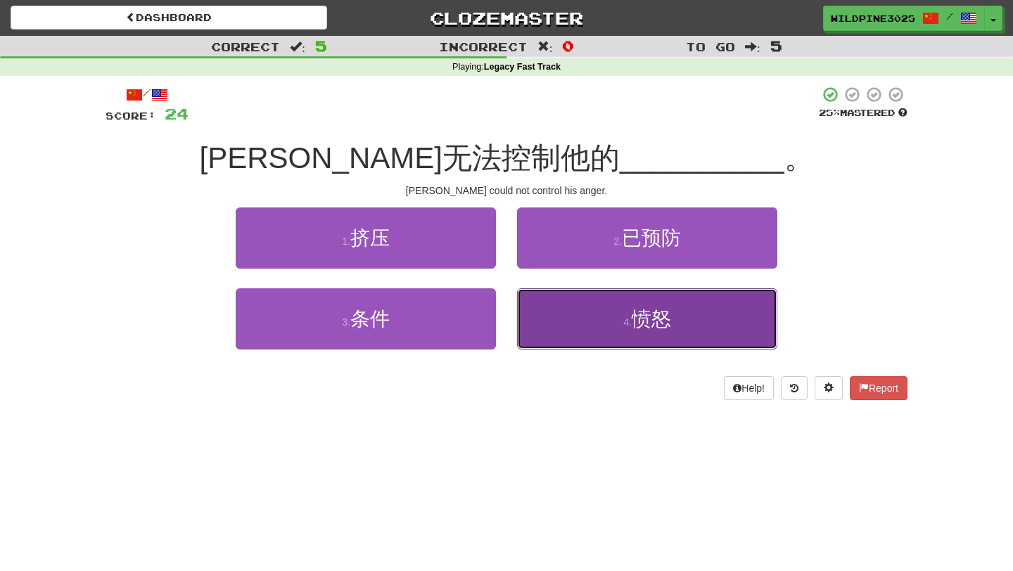
click at [556, 328] on button "4 . 愤怒" at bounding box center [647, 318] width 260 height 61
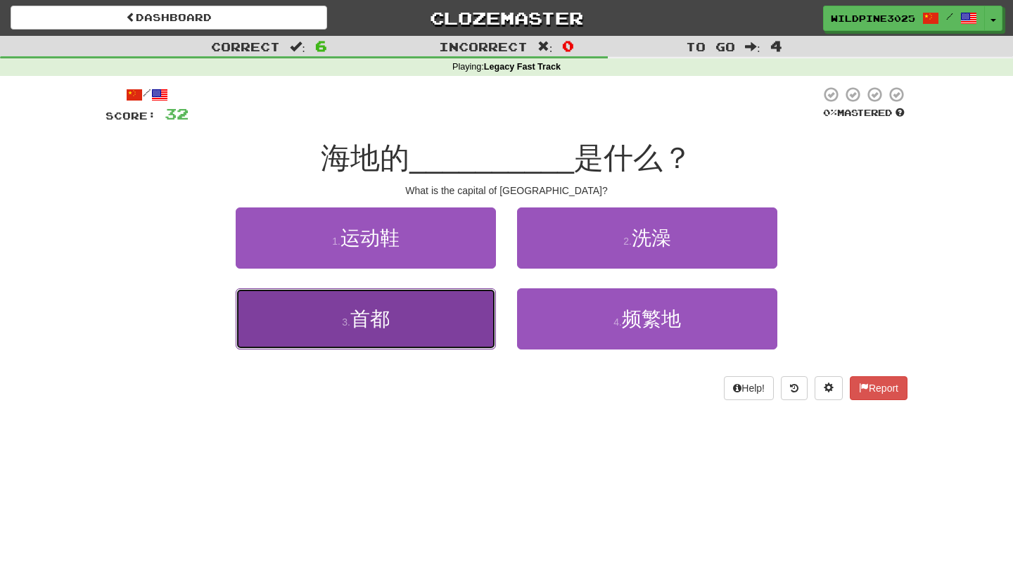
click at [461, 338] on button "3 . 首都" at bounding box center [366, 318] width 260 height 61
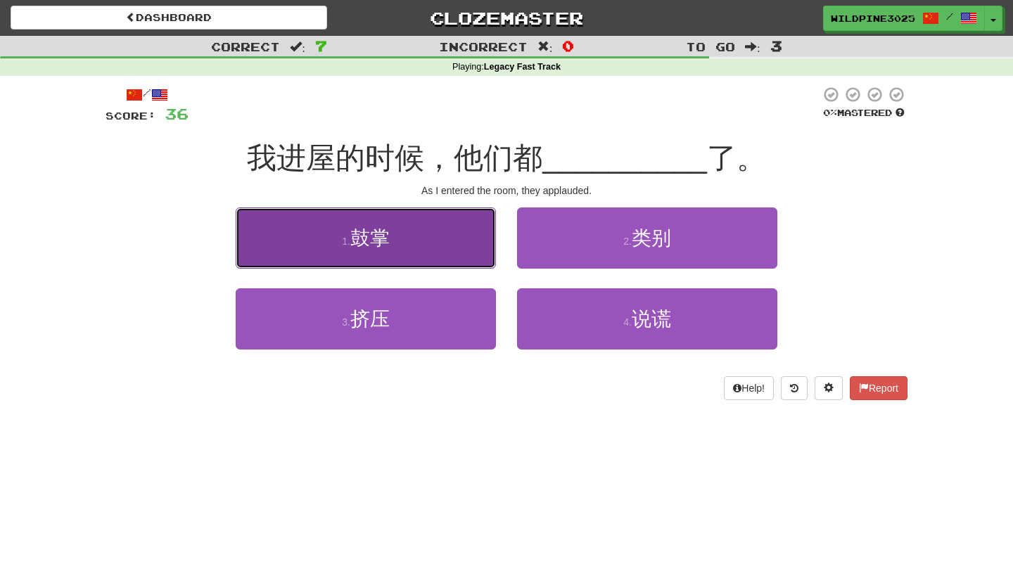
click at [456, 251] on button "1 . 鼓掌" at bounding box center [366, 237] width 260 height 61
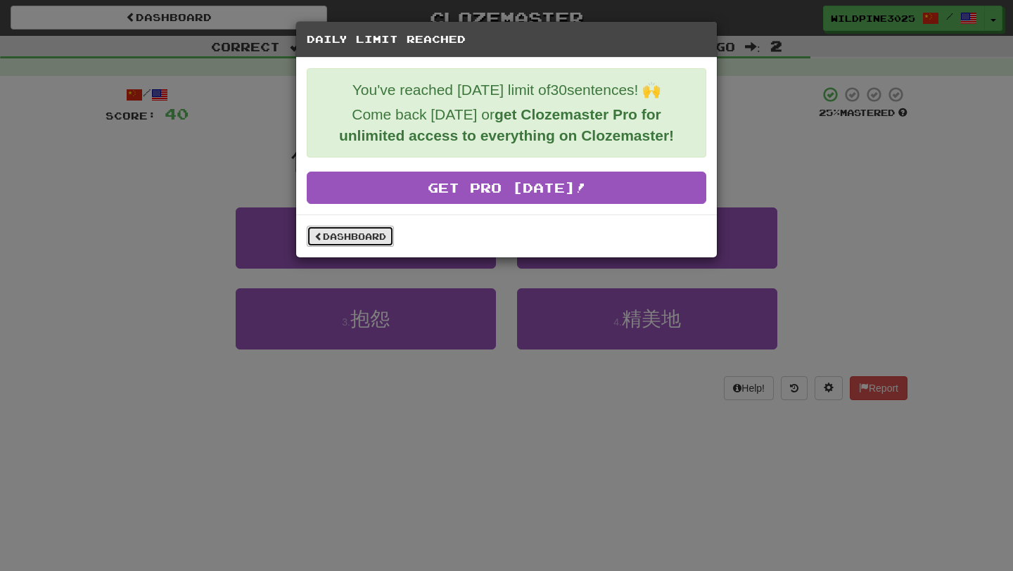
click at [371, 241] on link "Dashboard" at bounding box center [350, 236] width 87 height 21
